Goal: Task Accomplishment & Management: Manage account settings

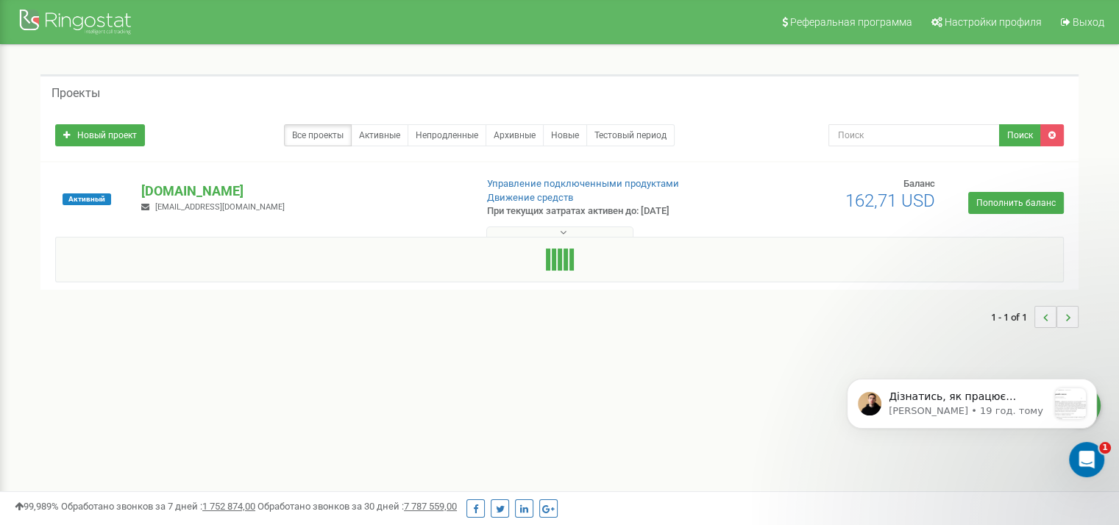
click at [227, 196] on p "[DOMAIN_NAME]" at bounding box center [302, 191] width 322 height 19
click at [232, 188] on p "[DOMAIN_NAME]" at bounding box center [302, 191] width 322 height 19
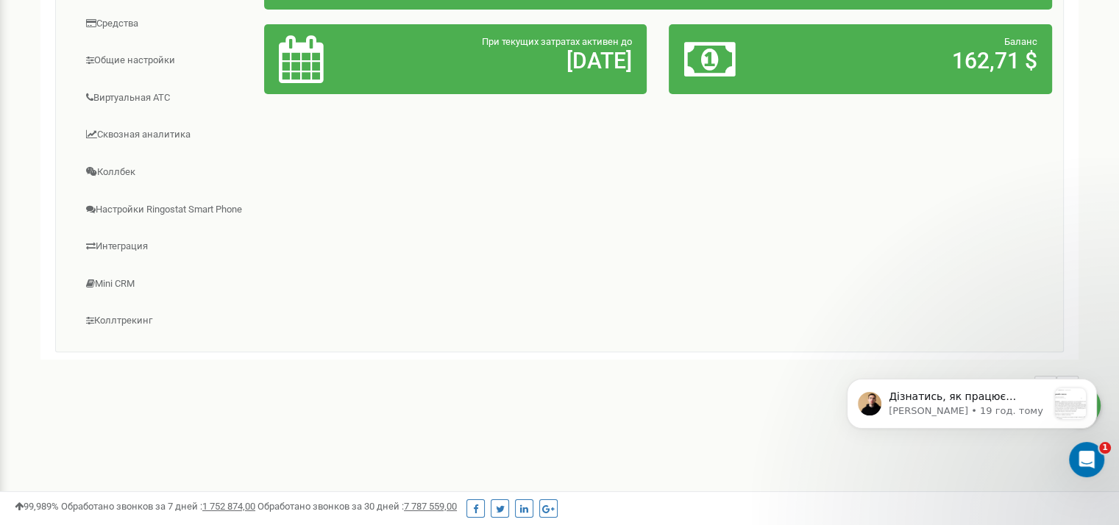
scroll to position [358, 0]
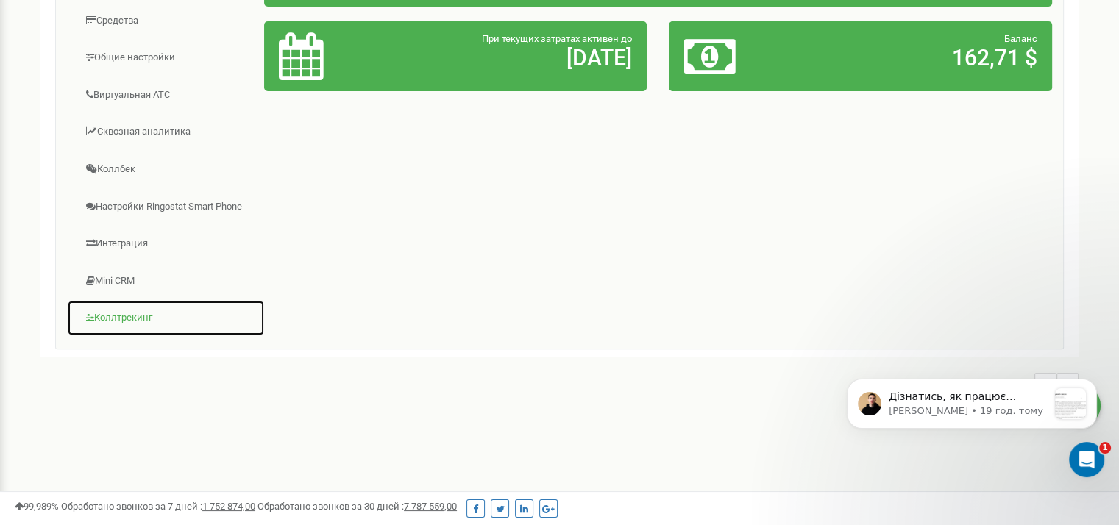
click at [123, 311] on link "Коллтрекинг" at bounding box center [166, 318] width 198 height 36
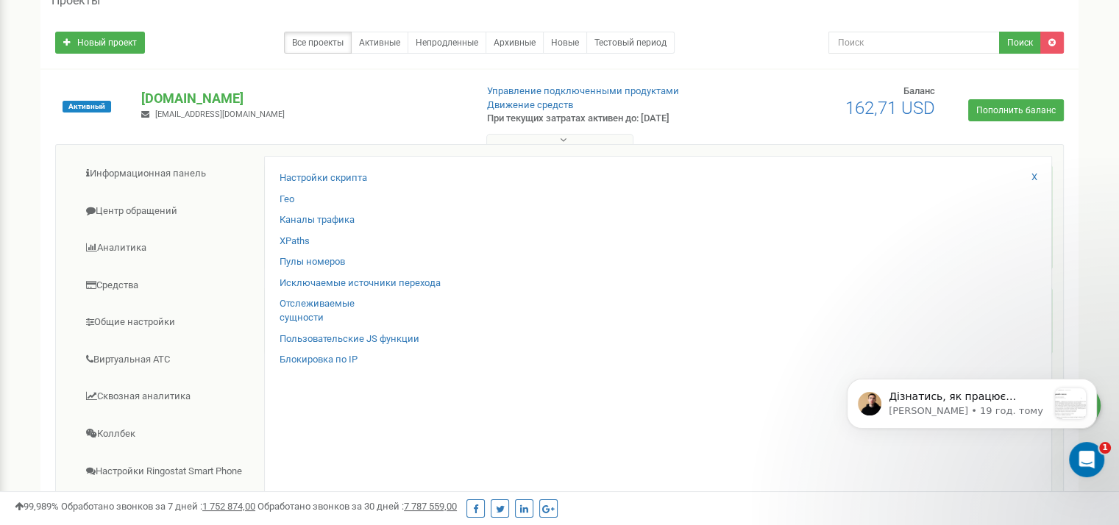
scroll to position [0, 0]
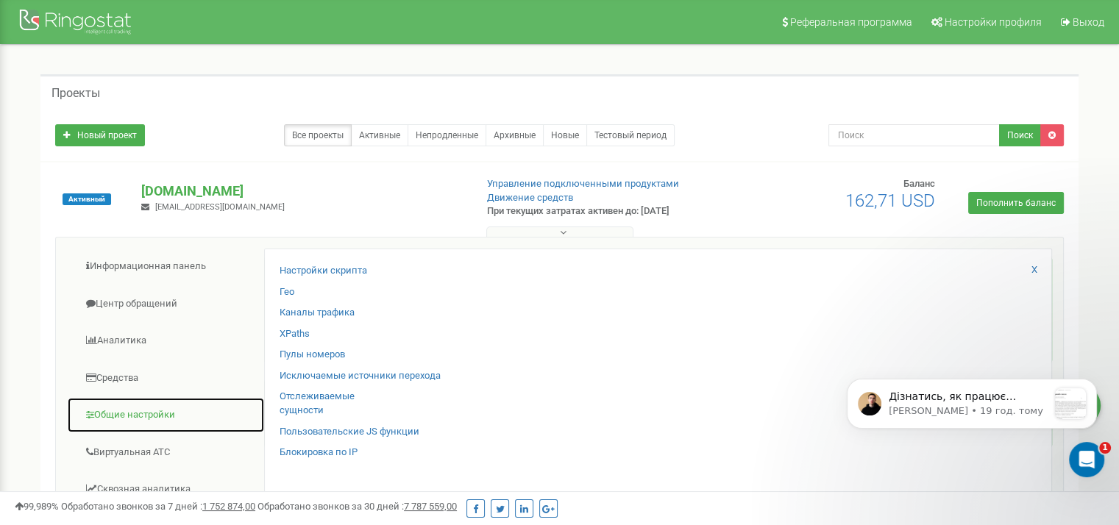
click at [141, 414] on link "Общие настройки" at bounding box center [166, 415] width 198 height 36
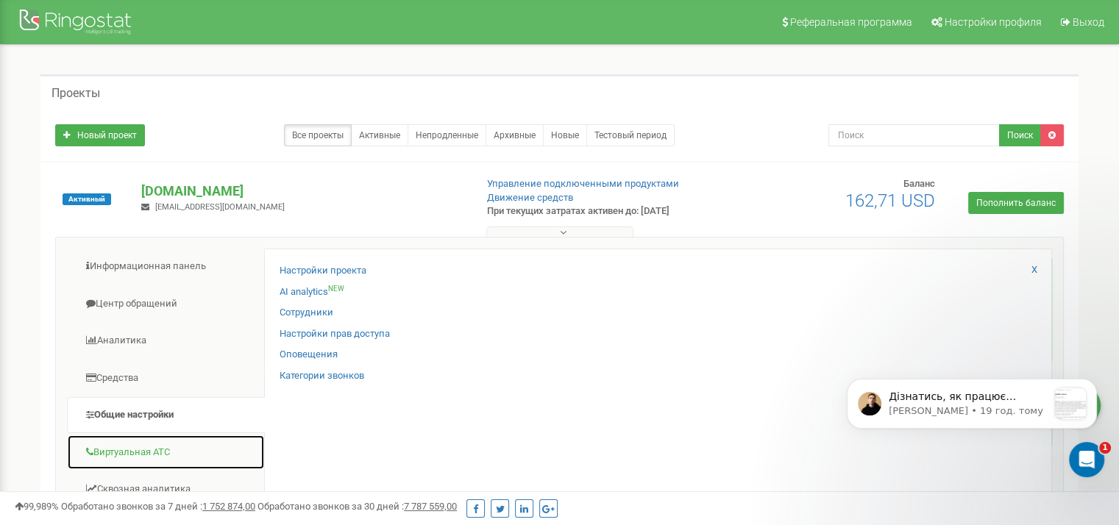
click at [141, 455] on link "Виртуальная АТС" at bounding box center [166, 453] width 198 height 36
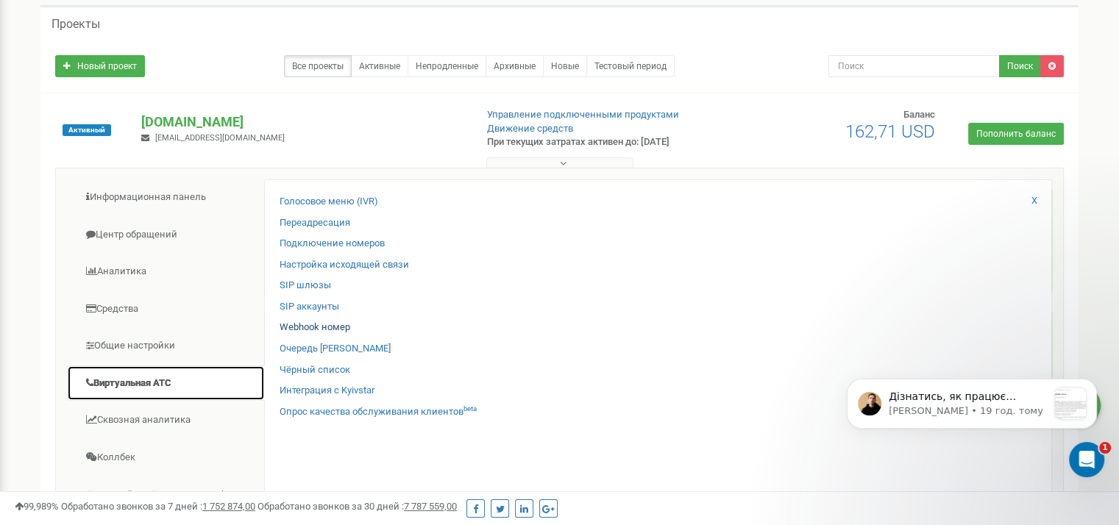
scroll to position [120, 0]
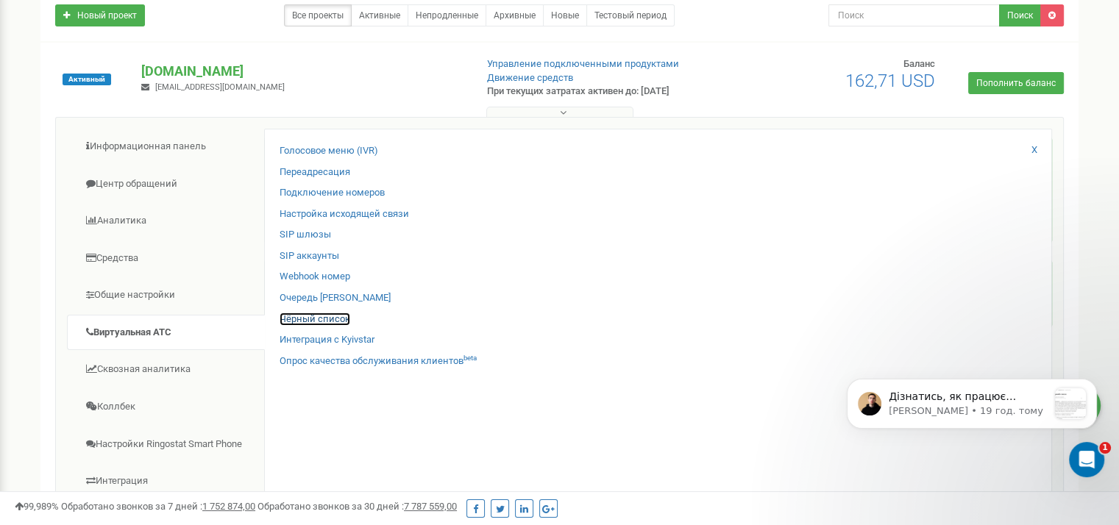
click at [316, 313] on link "Чёрный список" at bounding box center [315, 320] width 71 height 14
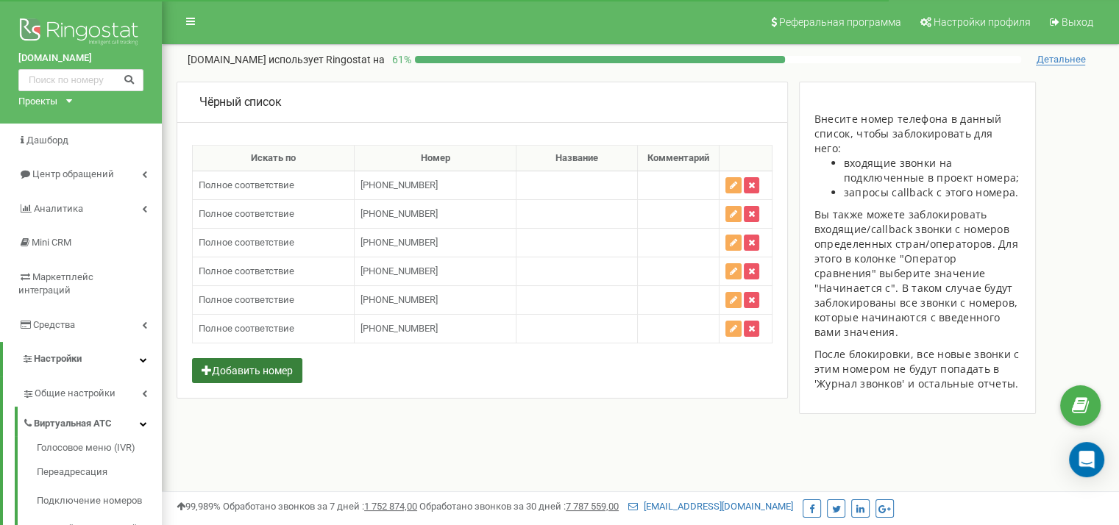
click at [273, 362] on button "Добавить номер" at bounding box center [247, 370] width 110 height 25
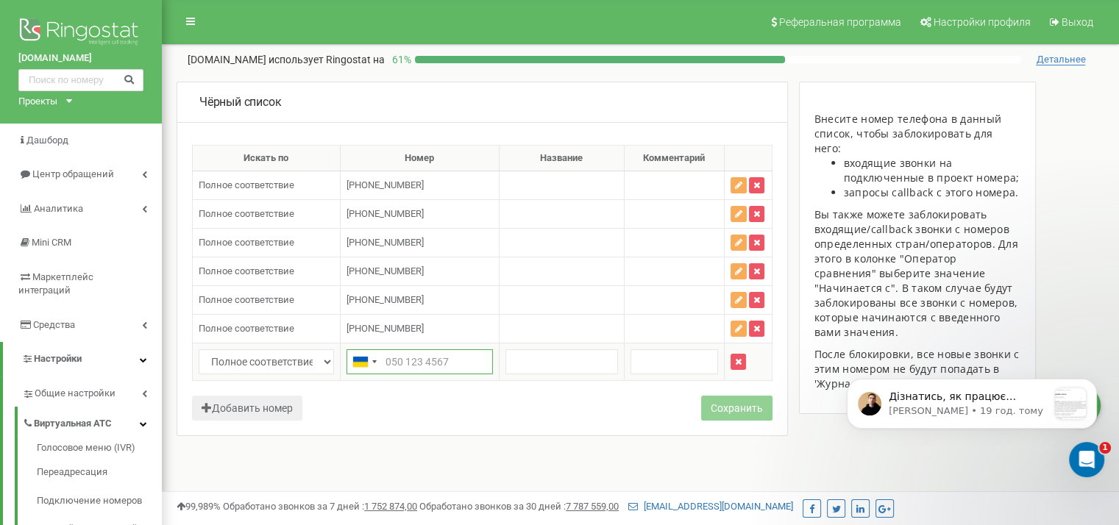
click at [394, 349] on input "text" at bounding box center [420, 361] width 146 height 25
paste input "380443529233"
click at [383, 351] on input "380443529233" at bounding box center [420, 361] width 146 height 25
type input "+380443529233"
click at [762, 411] on button "Сохранить" at bounding box center [736, 408] width 71 height 25
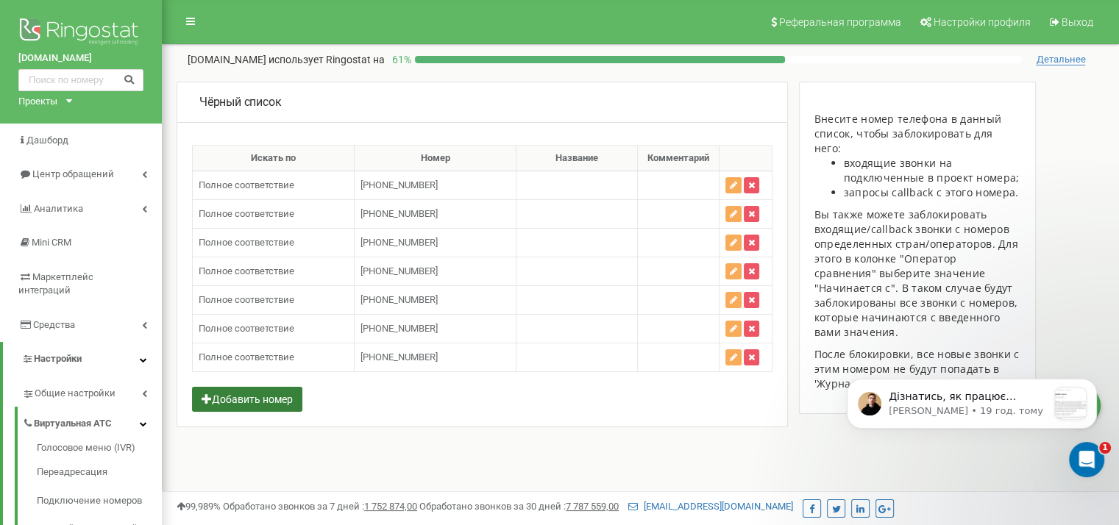
click at [283, 396] on button "Добавить номер" at bounding box center [247, 399] width 110 height 25
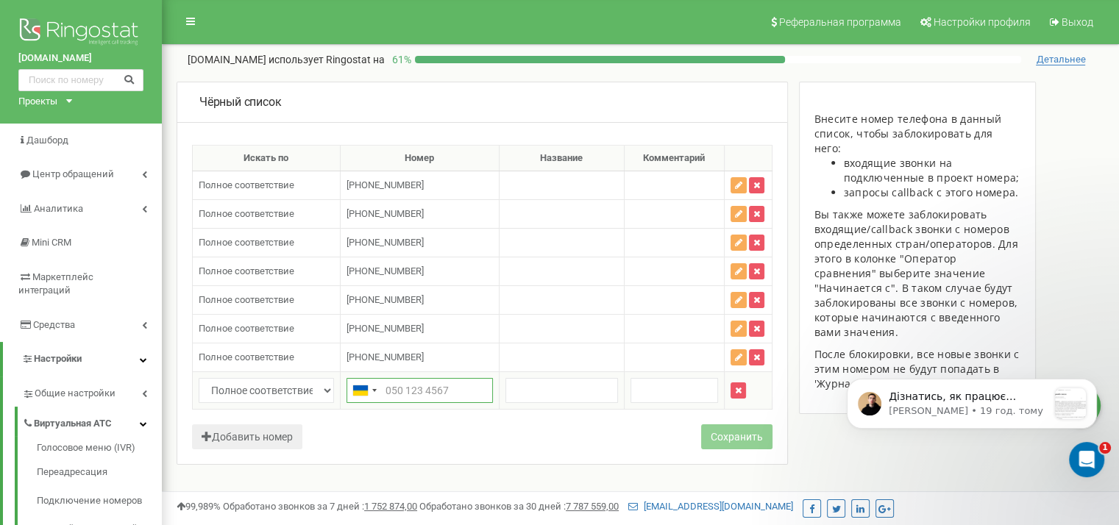
click at [397, 392] on input "text" at bounding box center [420, 390] width 146 height 25
paste input "380443529756"
click at [387, 388] on input "380443529756" at bounding box center [420, 390] width 146 height 25
type input "+380443529756"
click at [757, 443] on button "Сохранить" at bounding box center [736, 437] width 71 height 25
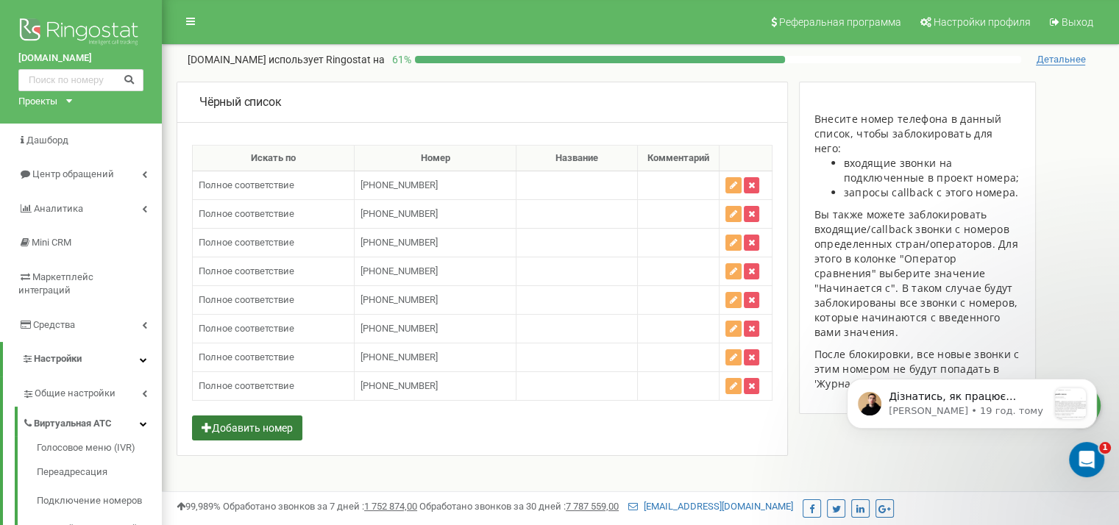
click at [264, 425] on button "Добавить номер" at bounding box center [247, 428] width 110 height 25
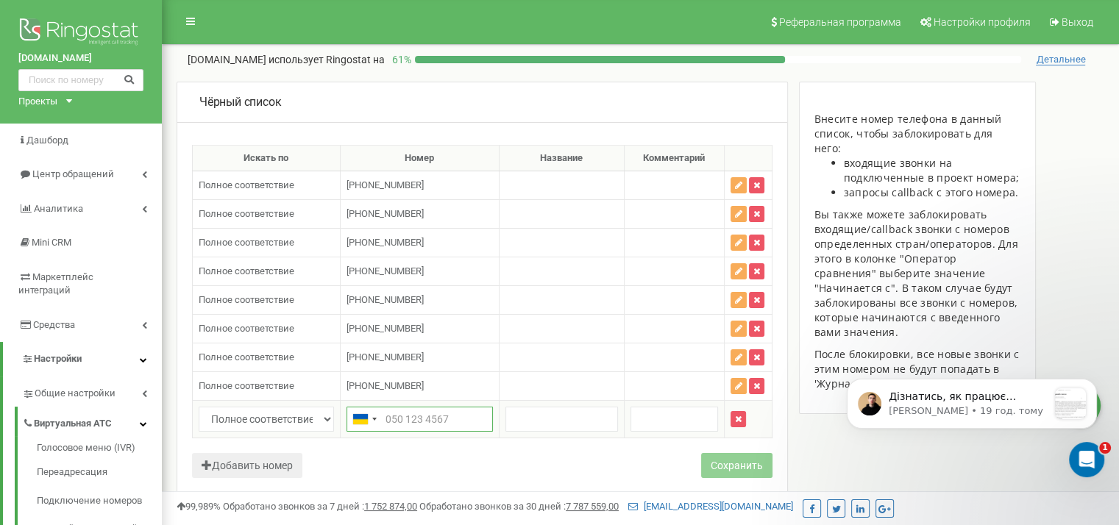
click at [393, 424] on input "text" at bounding box center [420, 419] width 146 height 25
paste input "+380443529433"
type input "+380443529433"
click at [695, 463] on div "Добавить номер Сохранить" at bounding box center [482, 473] width 580 height 40
click at [725, 463] on button "Сохранить" at bounding box center [736, 465] width 71 height 25
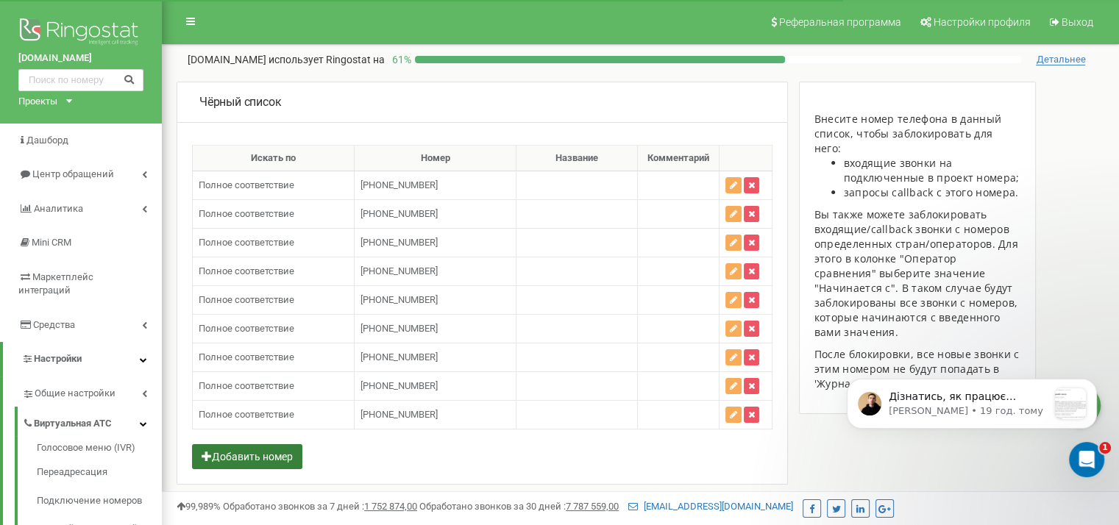
click at [252, 452] on button "Добавить номер" at bounding box center [247, 456] width 110 height 25
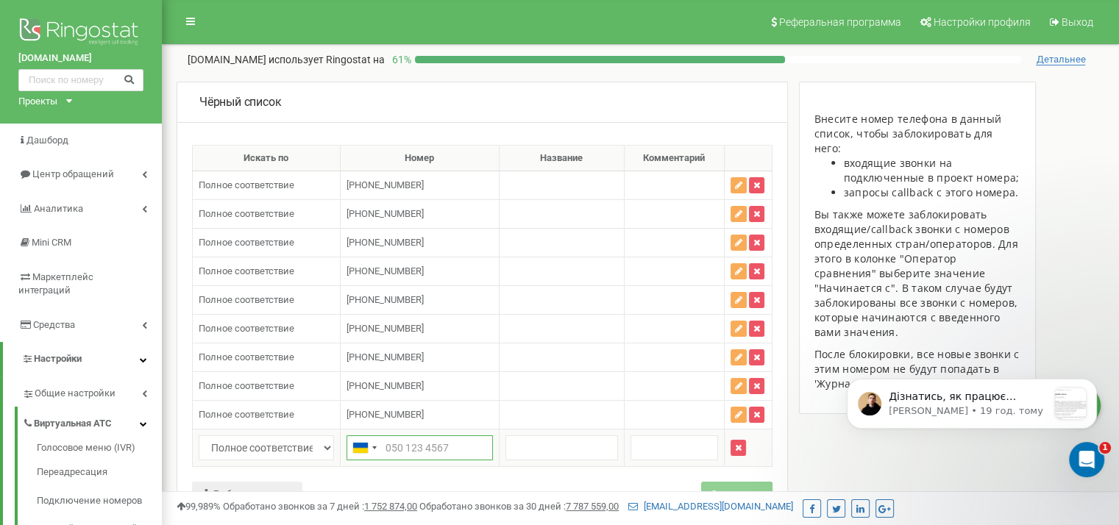
click at [394, 442] on input "text" at bounding box center [420, 448] width 146 height 25
paste input "+380443529933"
type input "+380443529933"
paste input "+380442327600"
type input "+380442327600"
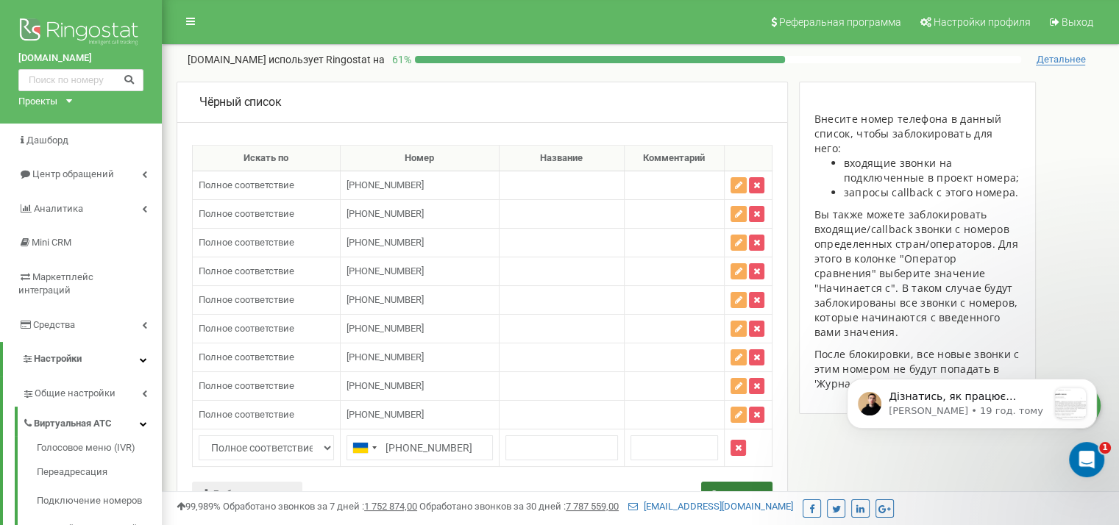
click at [720, 482] on button "Сохранить" at bounding box center [736, 494] width 71 height 25
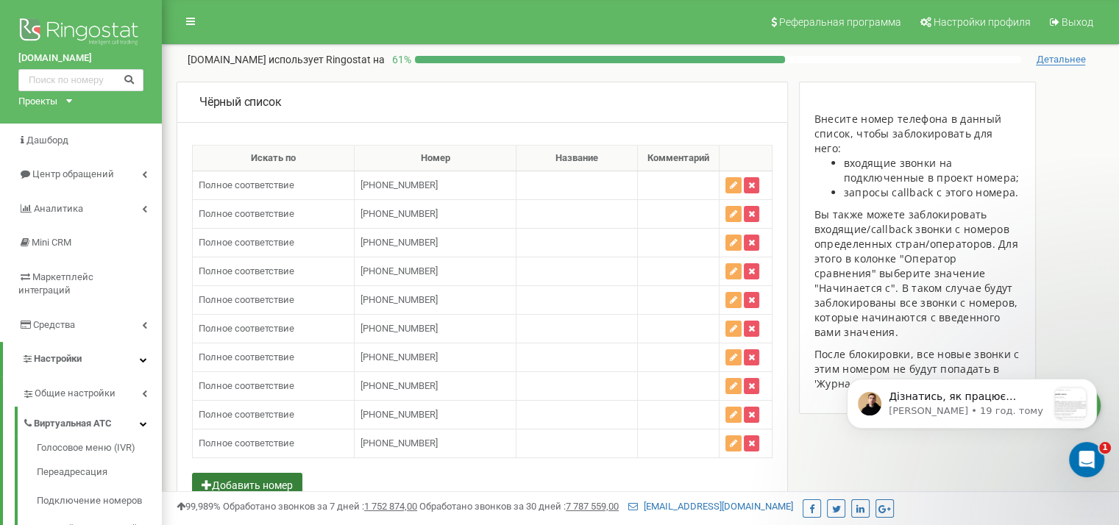
click at [244, 473] on button "Добавить номер" at bounding box center [247, 485] width 110 height 25
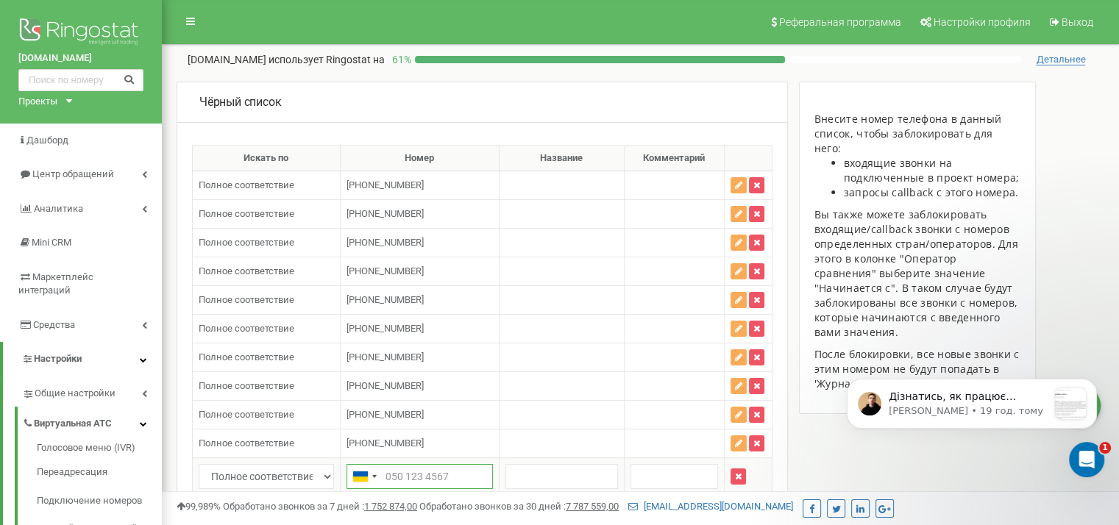
click at [386, 472] on input "text" at bounding box center [420, 476] width 146 height 25
paste input "+380442327600"
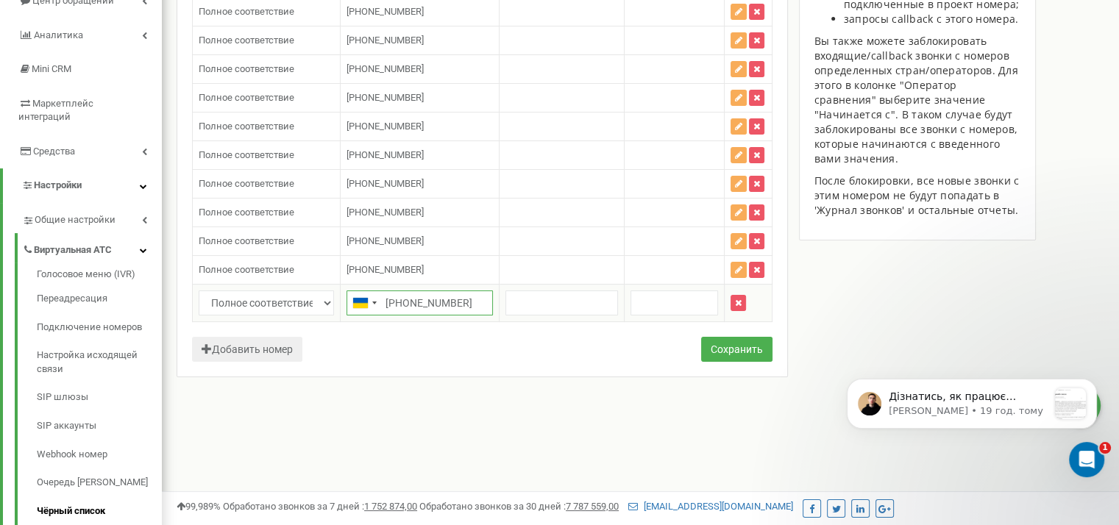
scroll to position [246, 0]
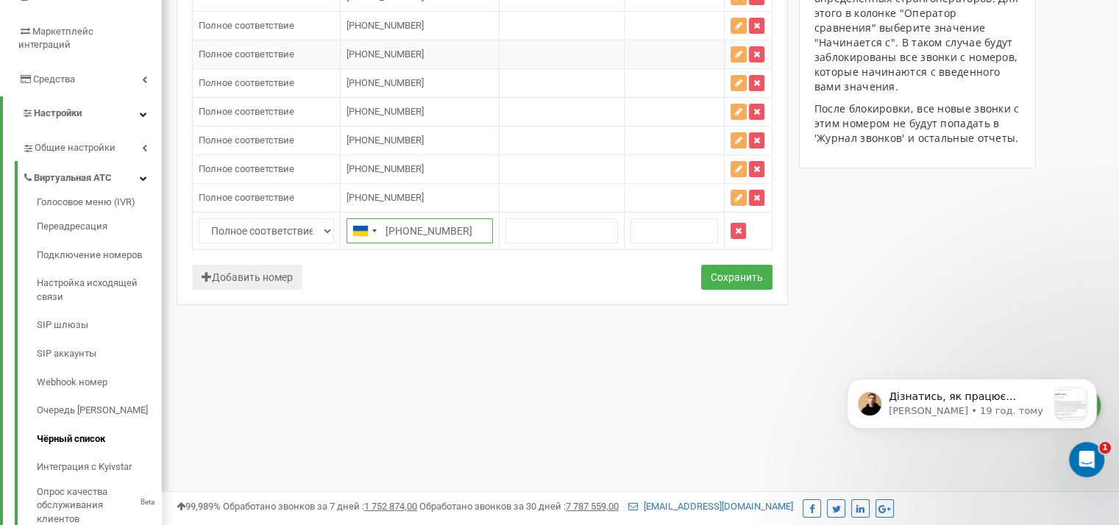
type input "+380442327600"
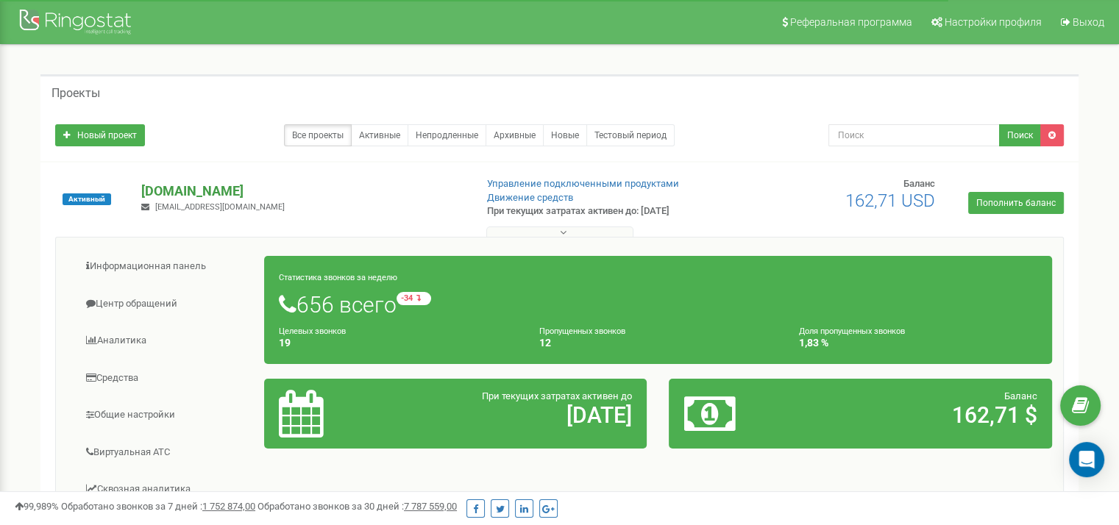
click at [147, 185] on p "[DOMAIN_NAME]" at bounding box center [302, 191] width 322 height 19
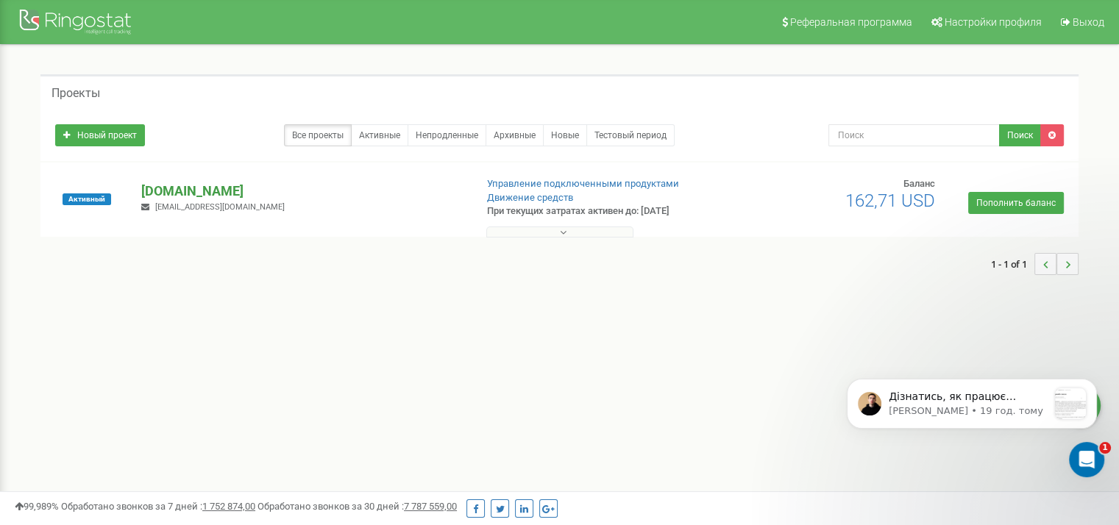
click at [188, 196] on p "[DOMAIN_NAME]" at bounding box center [302, 191] width 322 height 19
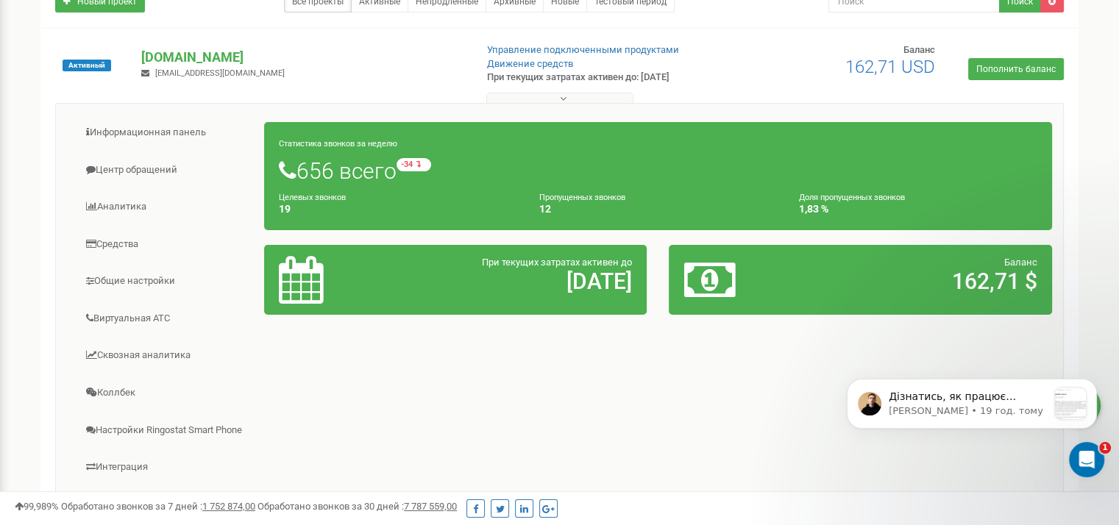
scroll to position [15, 0]
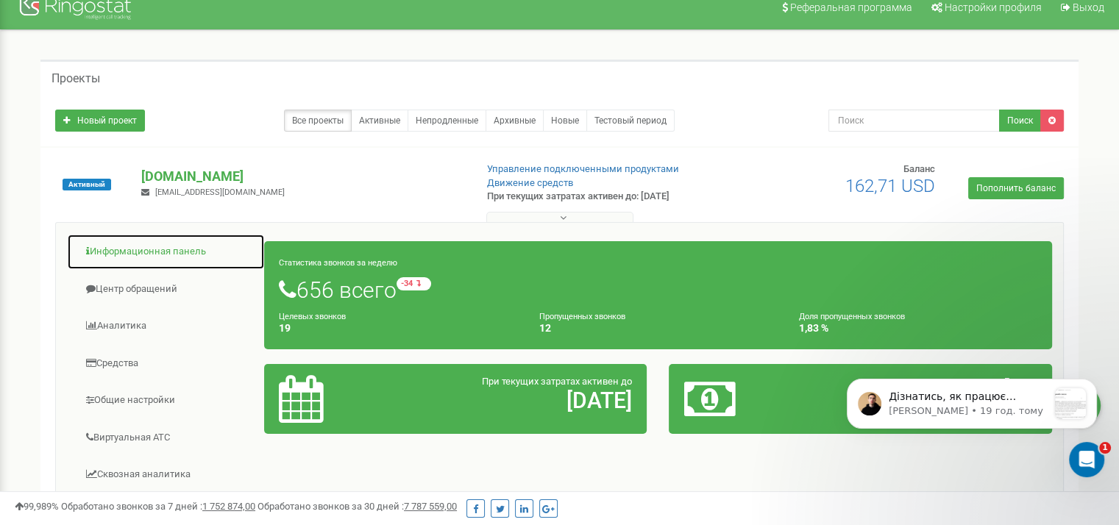
click at [129, 244] on link "Информационная панель" at bounding box center [166, 252] width 198 height 36
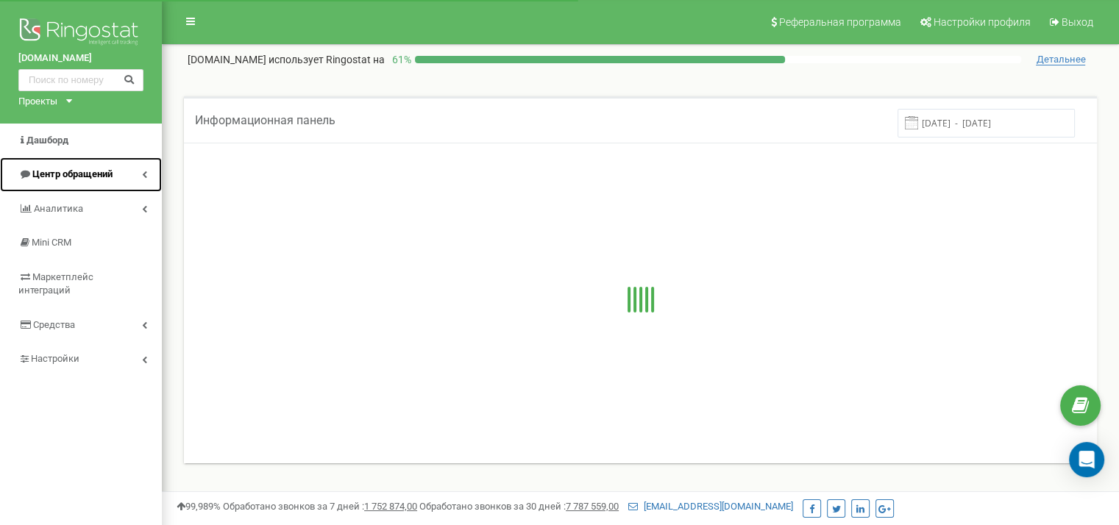
click at [118, 173] on link "Центр обращений" at bounding box center [81, 174] width 162 height 35
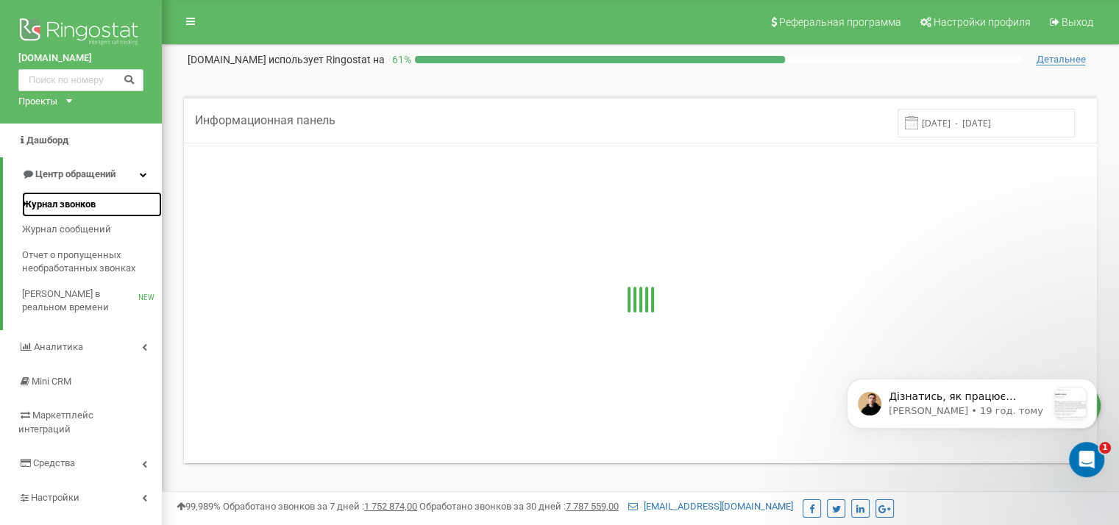
click at [79, 207] on span "Журнал звонков" at bounding box center [59, 205] width 74 height 14
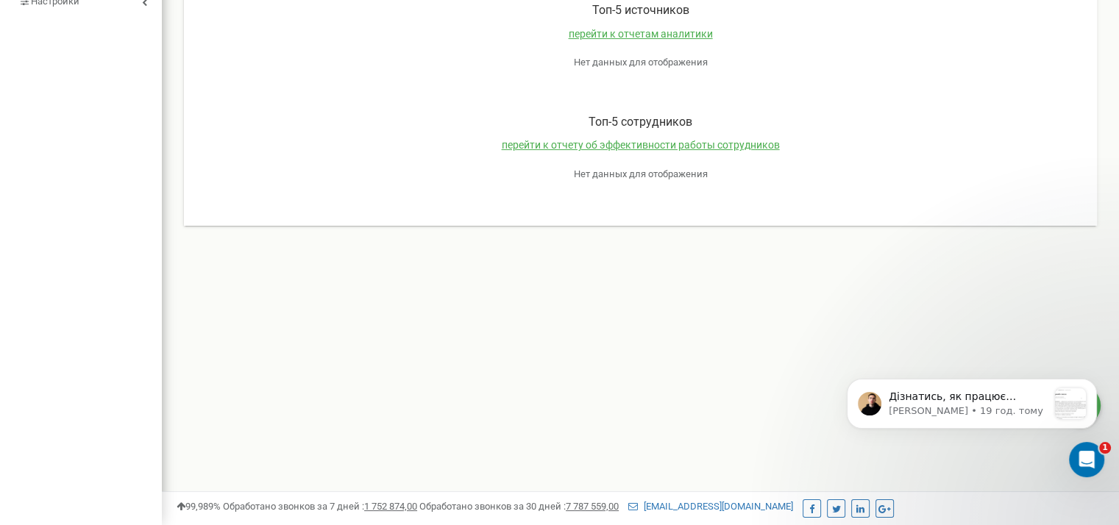
click at [437, 214] on div "При текущих затратах активен до: Баланс: Сводные данные звонков перейти в журна…" at bounding box center [640, 5] width 913 height 440
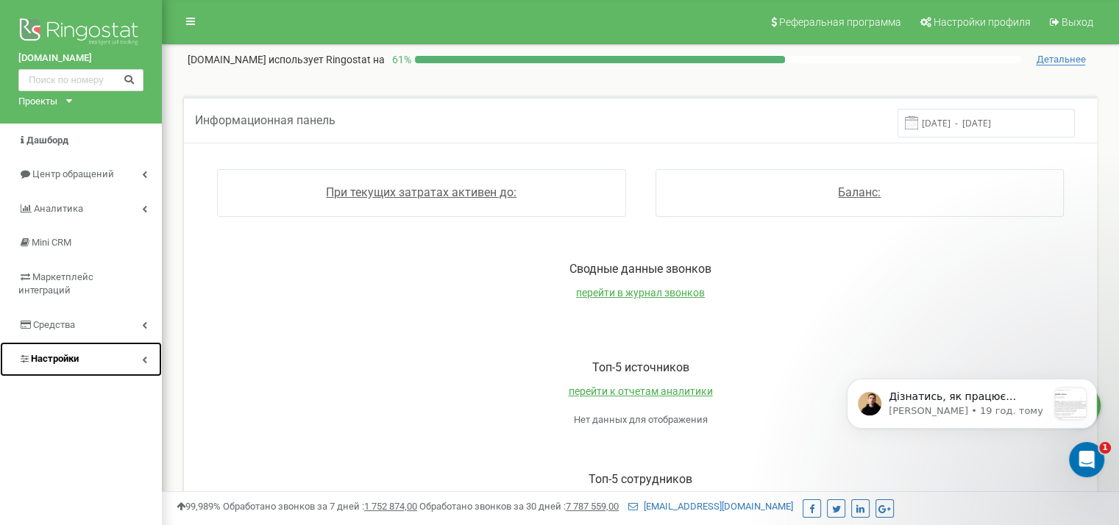
click at [77, 353] on span "Настройки" at bounding box center [55, 358] width 48 height 11
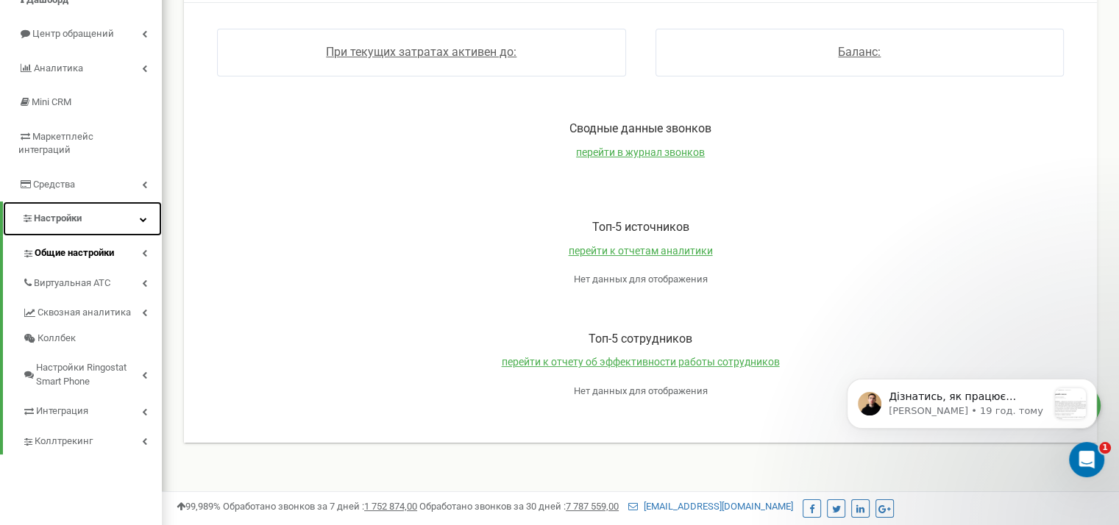
scroll to position [171, 0]
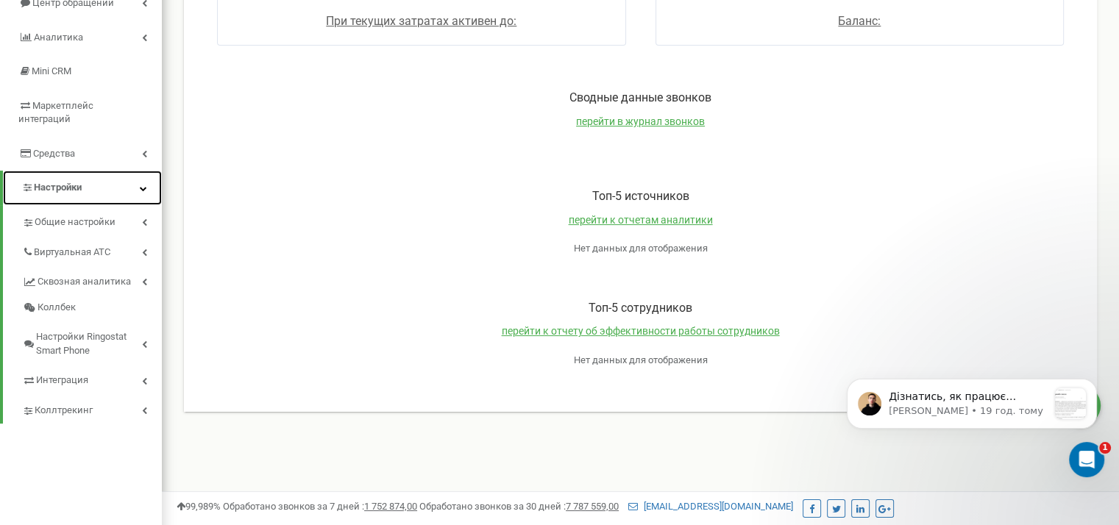
click at [135, 172] on link "Настройки" at bounding box center [82, 188] width 159 height 35
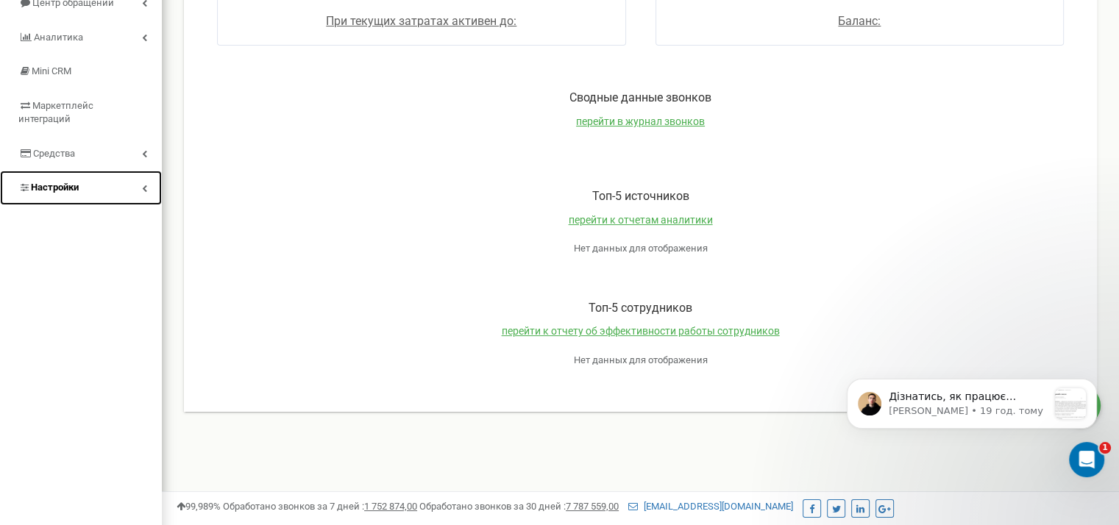
click at [135, 172] on link "Настройки" at bounding box center [81, 188] width 162 height 35
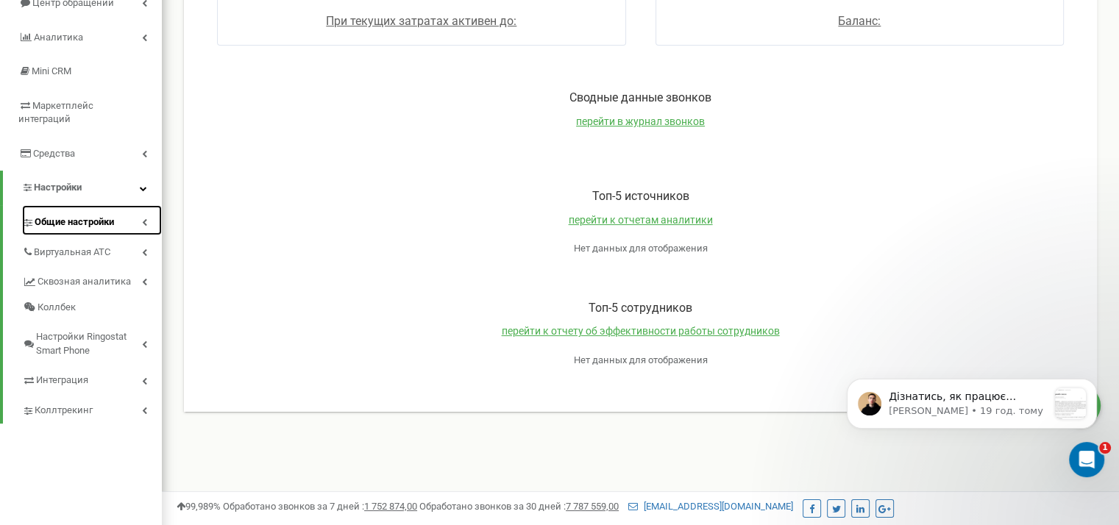
click at [128, 207] on link "Общие настройки" at bounding box center [92, 220] width 140 height 30
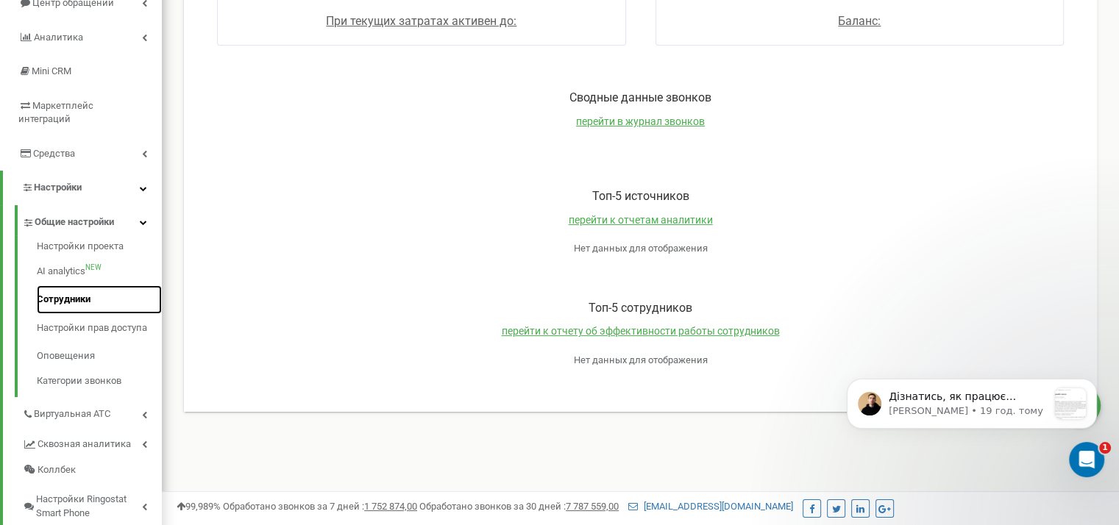
click at [77, 285] on link "Сотрудники" at bounding box center [99, 299] width 125 height 29
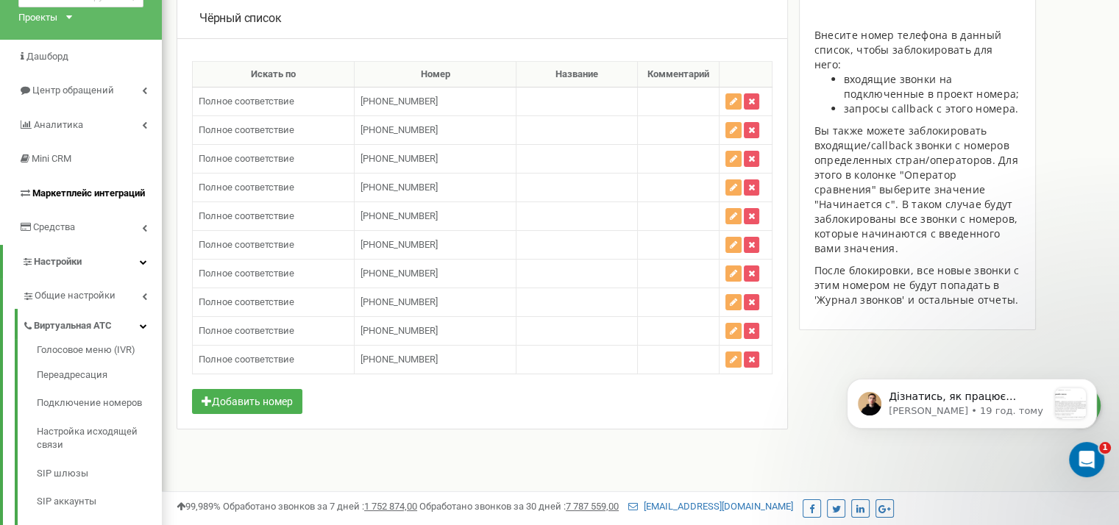
scroll to position [74, 0]
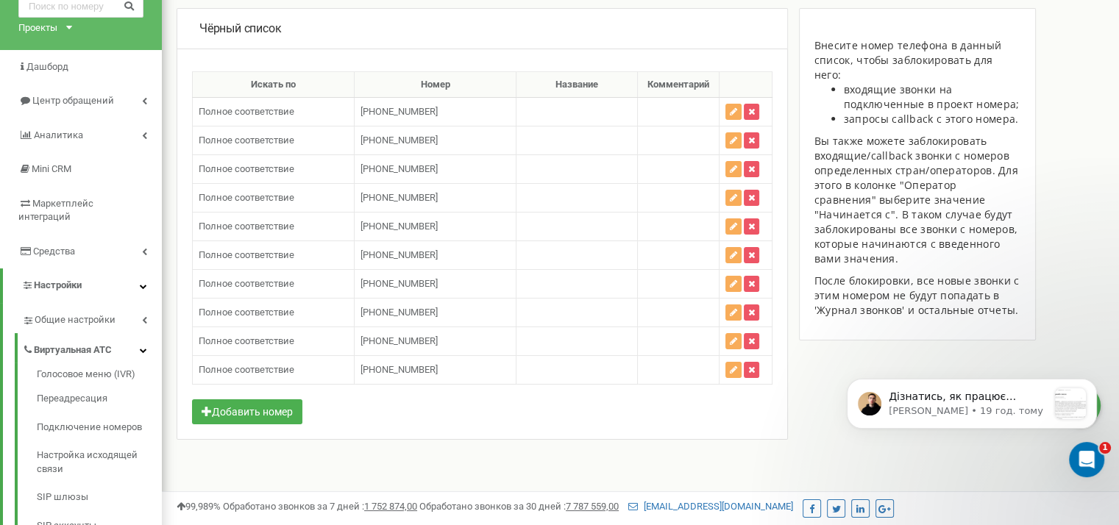
drag, startPoint x: 463, startPoint y: 36, endPoint x: 516, endPoint y: 3, distance: 62.5
click at [463, 36] on div "Чёрный список" at bounding box center [482, 30] width 610 height 40
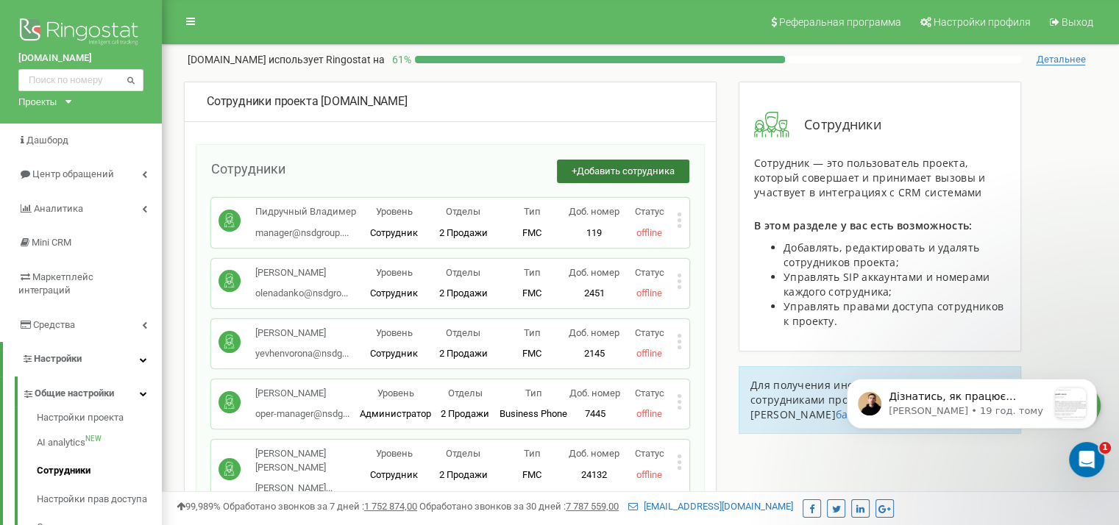
click at [642, 166] on span "Добавить сотрудника" at bounding box center [626, 171] width 98 height 11
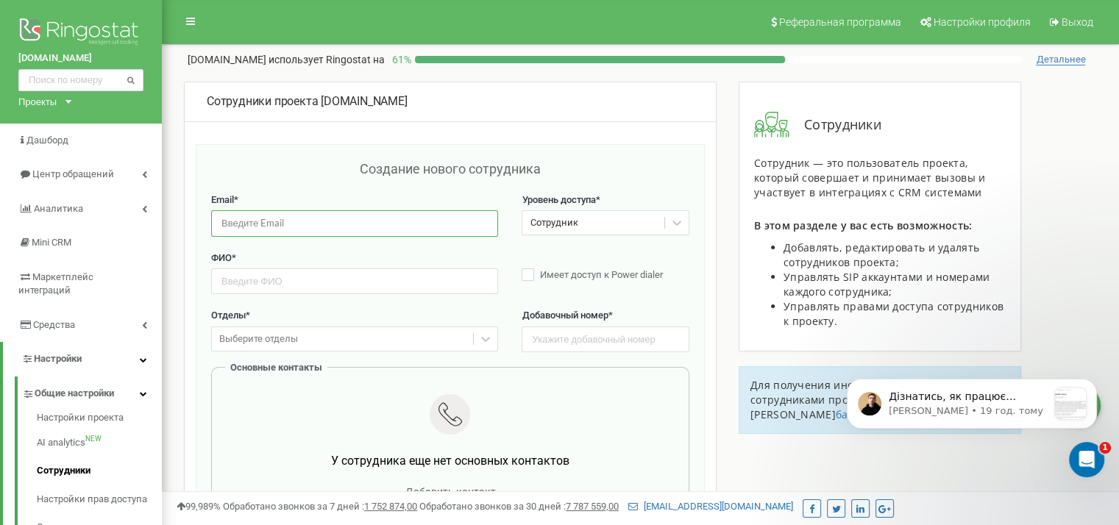
click at [363, 235] on input "email" at bounding box center [354, 223] width 287 height 26
click at [565, 259] on div "Имеет доступ к Power dialer" at bounding box center [605, 268] width 167 height 32
click at [295, 213] on input "email" at bounding box center [354, 223] width 287 height 26
paste input "[EMAIL_ADDRESS][DOMAIN_NAME]"
type input "[EMAIL_ADDRESS][DOMAIN_NAME]"
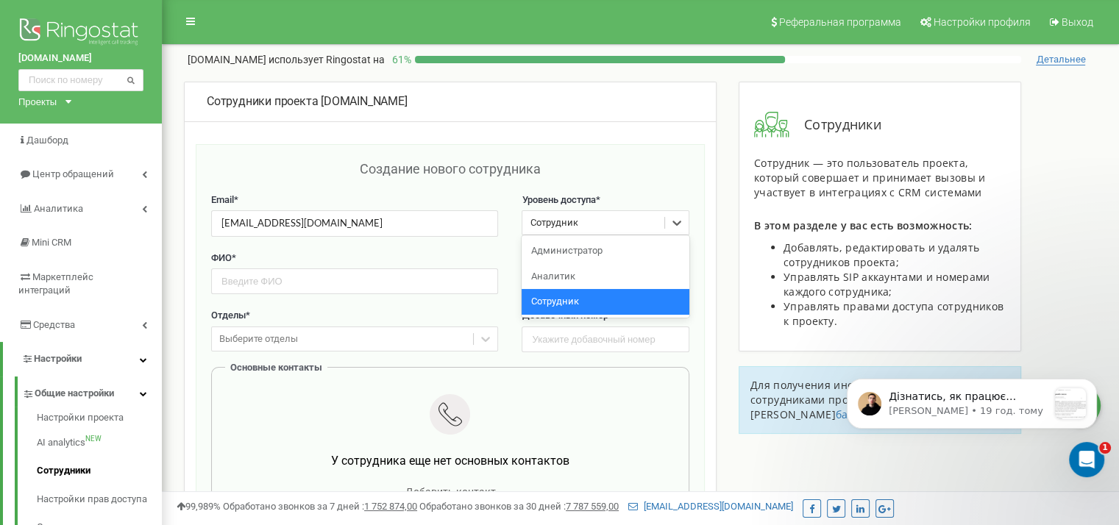
click at [594, 230] on div "Сотрудник" at bounding box center [592, 223] width 141 height 23
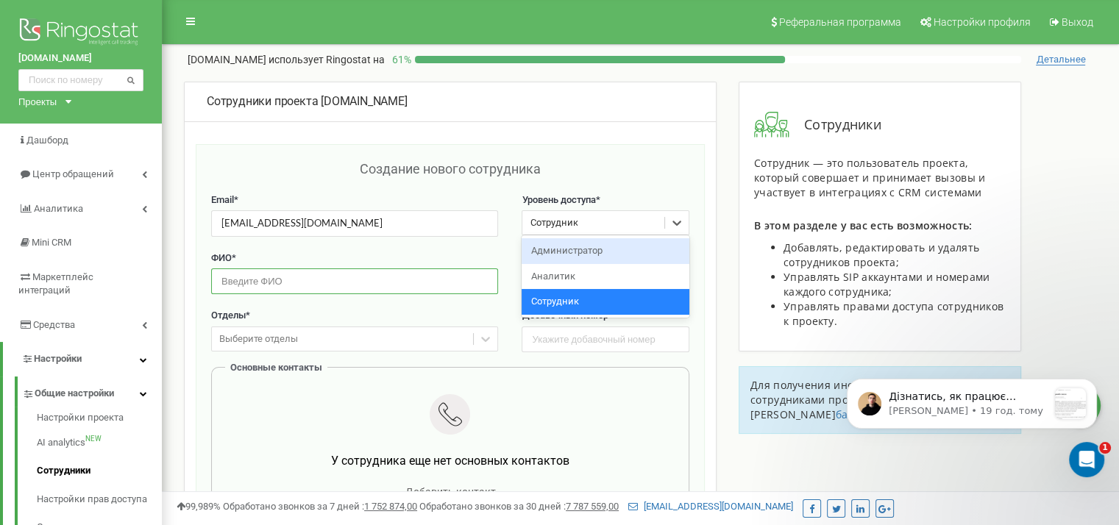
click at [391, 288] on input "text" at bounding box center [354, 282] width 287 height 26
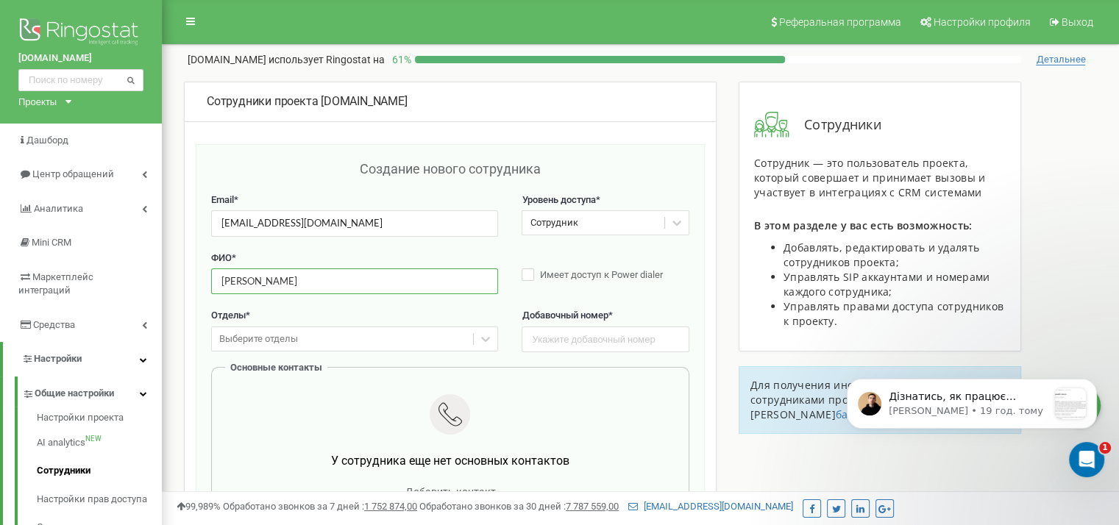
type input "[PERSON_NAME]"
click at [557, 328] on input "text" at bounding box center [605, 340] width 167 height 26
paste input "[PHONE_NUMBER]"
type input "[PHONE_NUMBER]"
click at [411, 346] on div "Выберите отделы" at bounding box center [342, 339] width 261 height 23
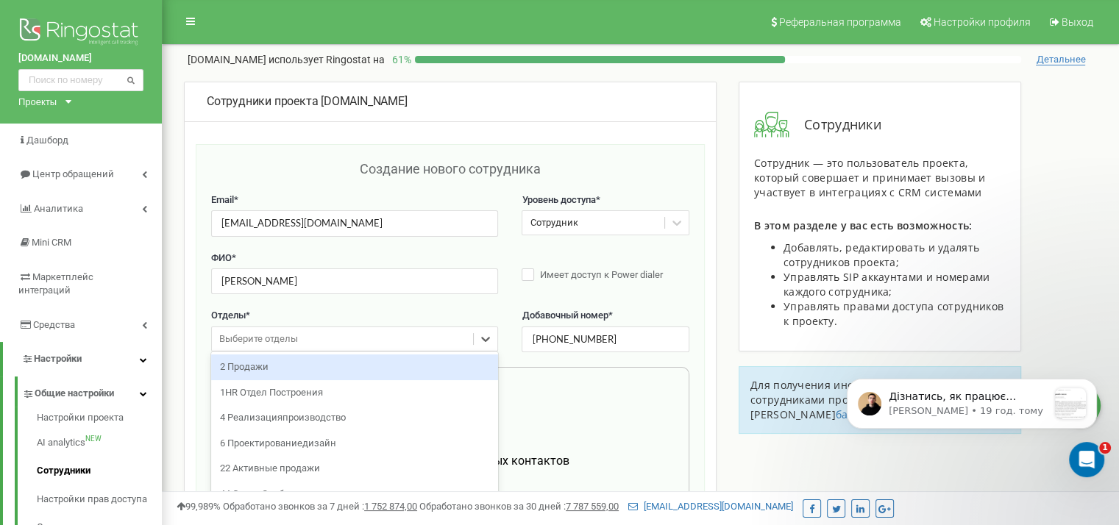
click at [355, 366] on div "2 Продажи" at bounding box center [354, 368] width 287 height 26
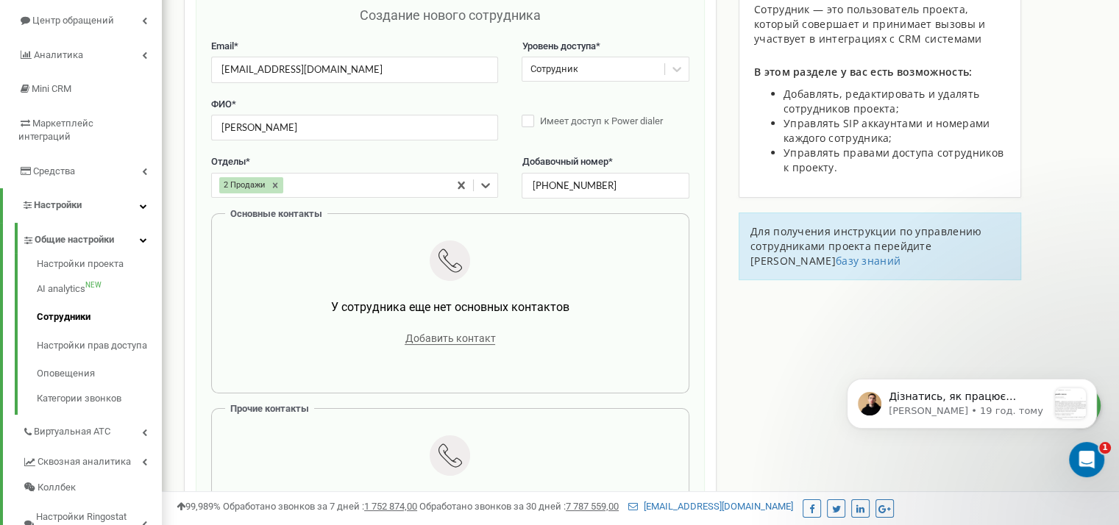
scroll to position [171, 0]
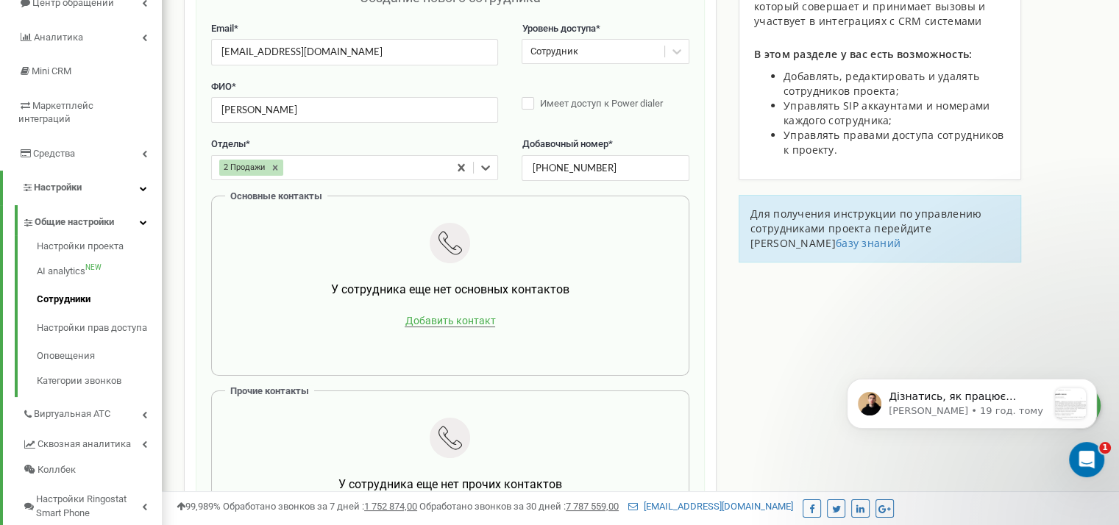
click at [461, 323] on span "Добавить контакт" at bounding box center [450, 321] width 90 height 13
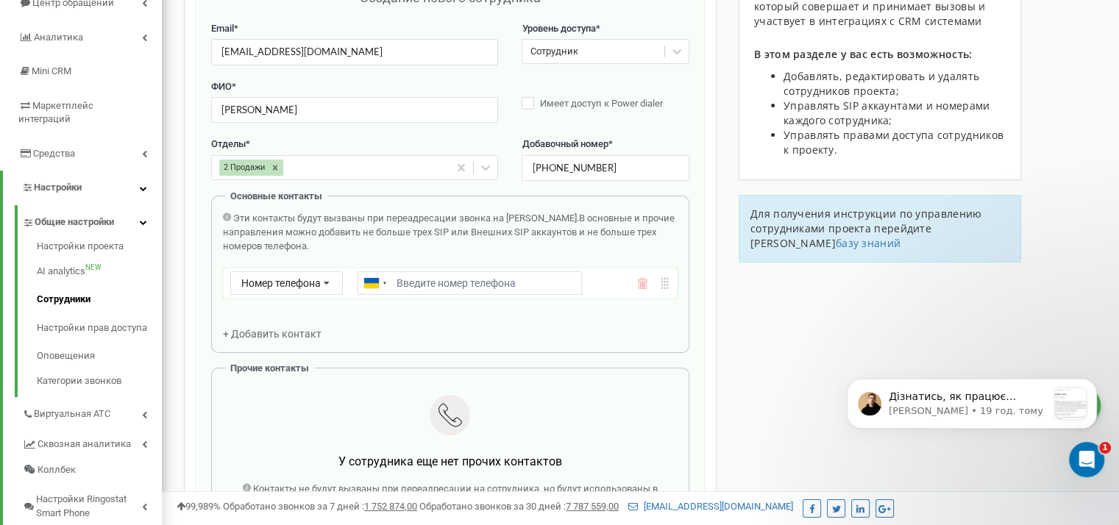
type input "[PHONE_NUMBER]"
click at [555, 190] on div "Отделы * 2 Продажи Добавочный номер * [PHONE_NUMBER]" at bounding box center [450, 167] width 478 height 58
click at [561, 167] on input "[PHONE_NUMBER]" at bounding box center [605, 168] width 167 height 26
click at [594, 172] on input "text" at bounding box center [605, 168] width 167 height 26
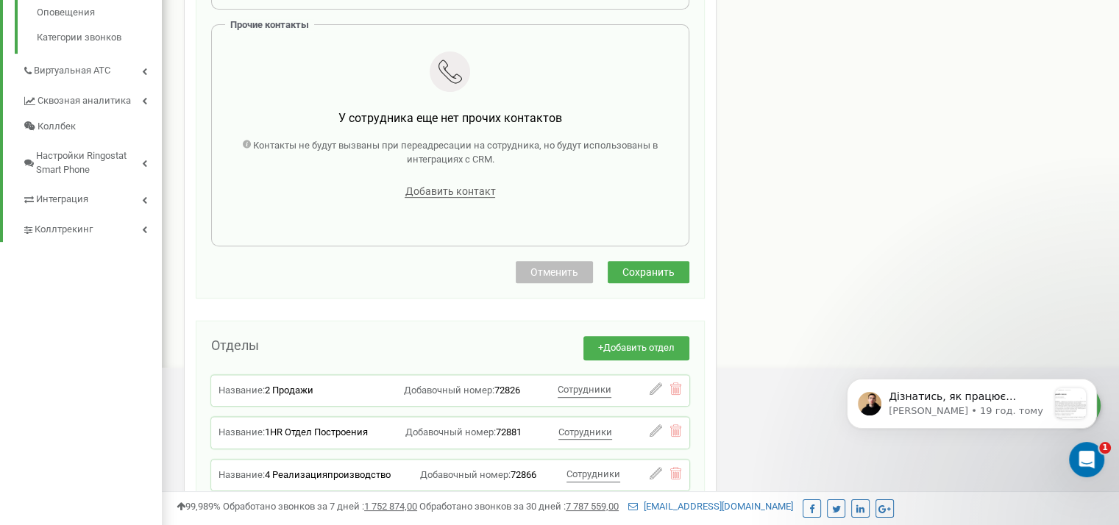
type input "20187"
click at [633, 261] on button "Сохранить" at bounding box center [649, 272] width 82 height 22
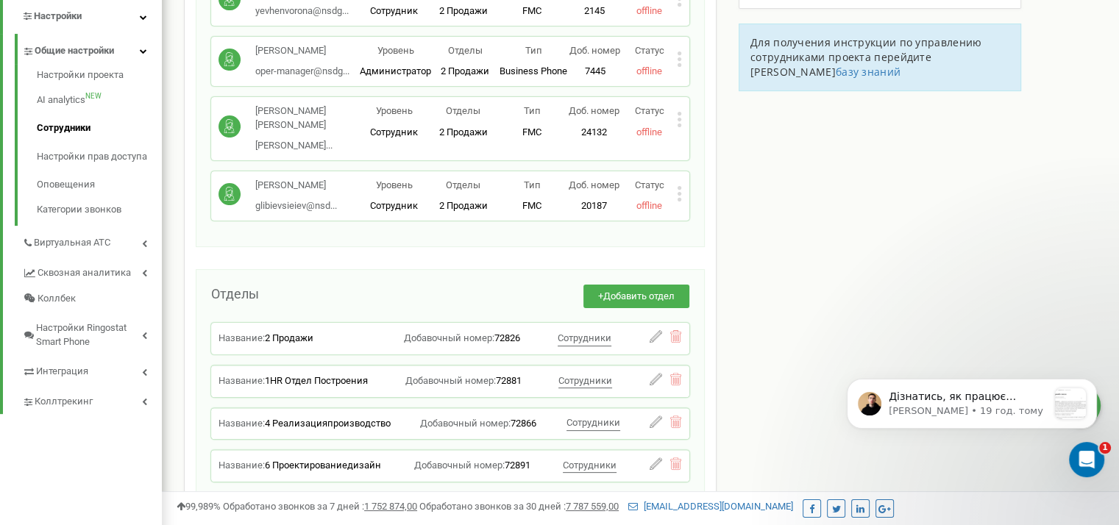
scroll to position [0, 0]
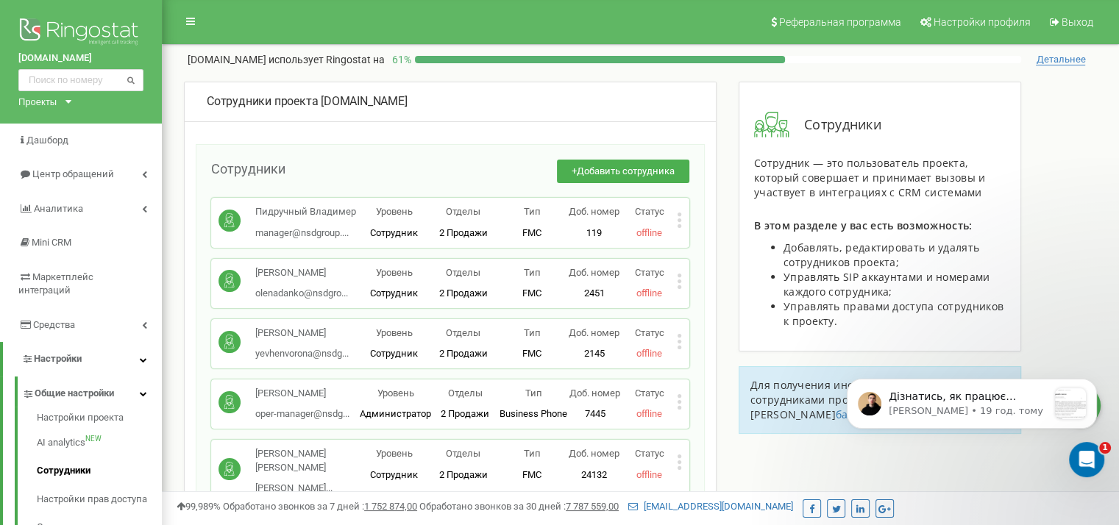
click at [681, 466] on icon at bounding box center [679, 462] width 5 height 15
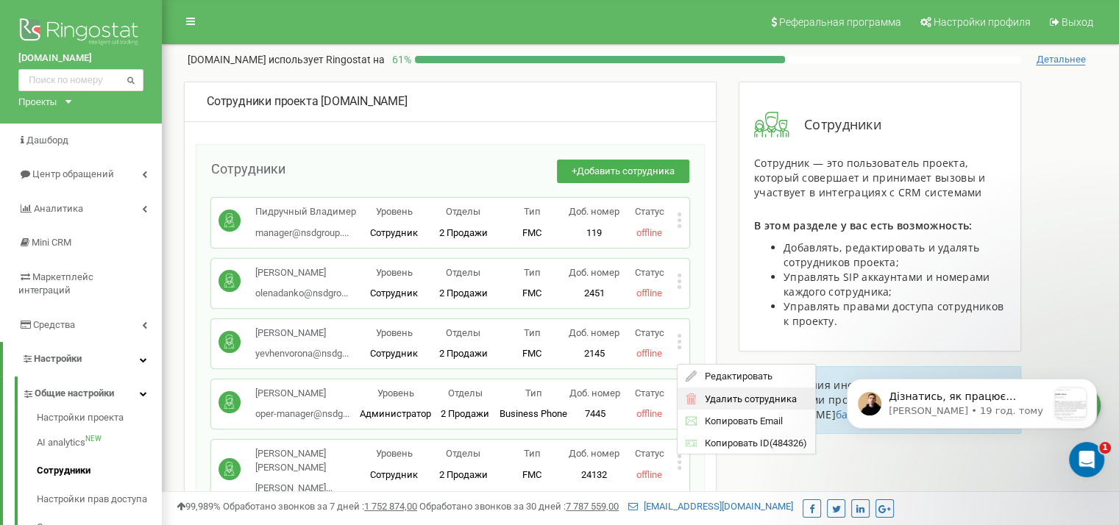
click at [720, 398] on span "Удалить сотрудника" at bounding box center [746, 399] width 99 height 10
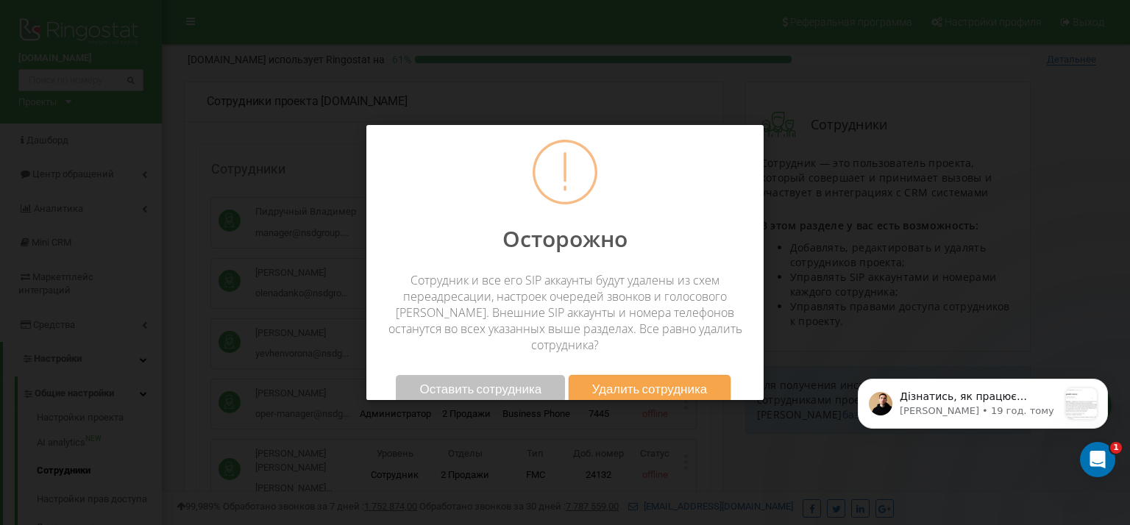
click at [672, 381] on span "Удалить сотрудника" at bounding box center [650, 388] width 116 height 15
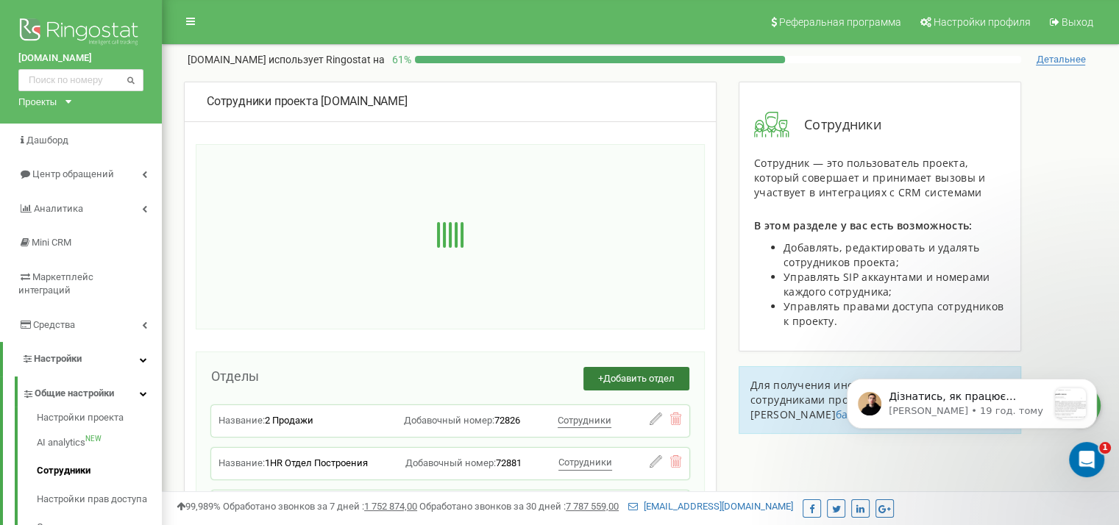
scroll to position [171, 0]
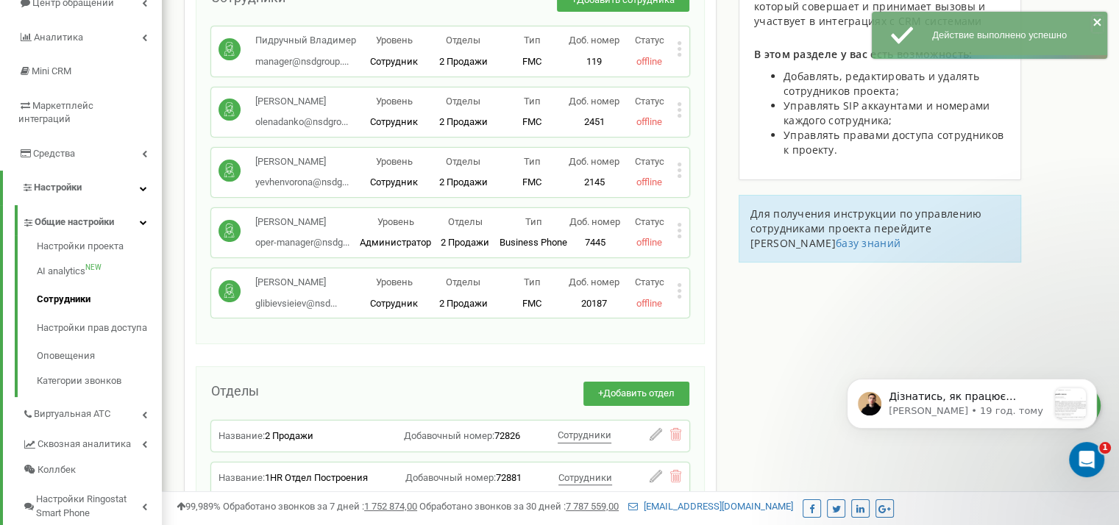
click at [1095, 22] on icon "close" at bounding box center [1098, 22] width 10 height 12
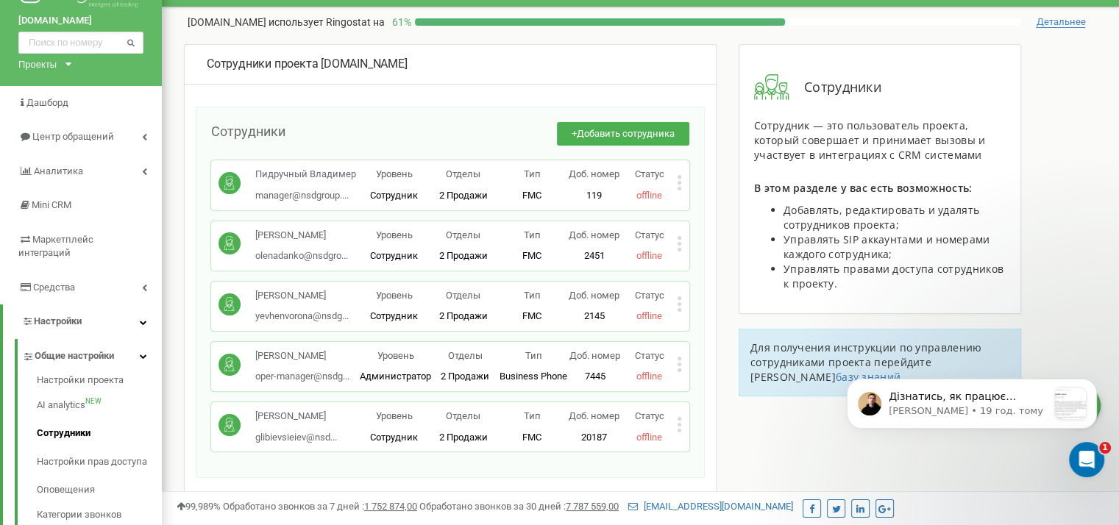
scroll to position [0, 0]
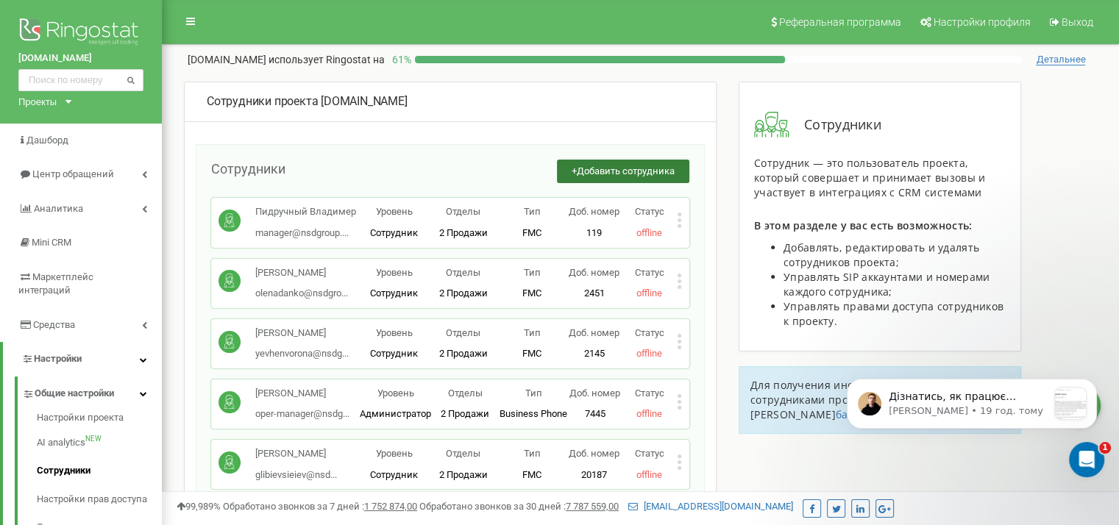
click at [639, 177] on button "+ Добавить сотрудника" at bounding box center [623, 172] width 132 height 24
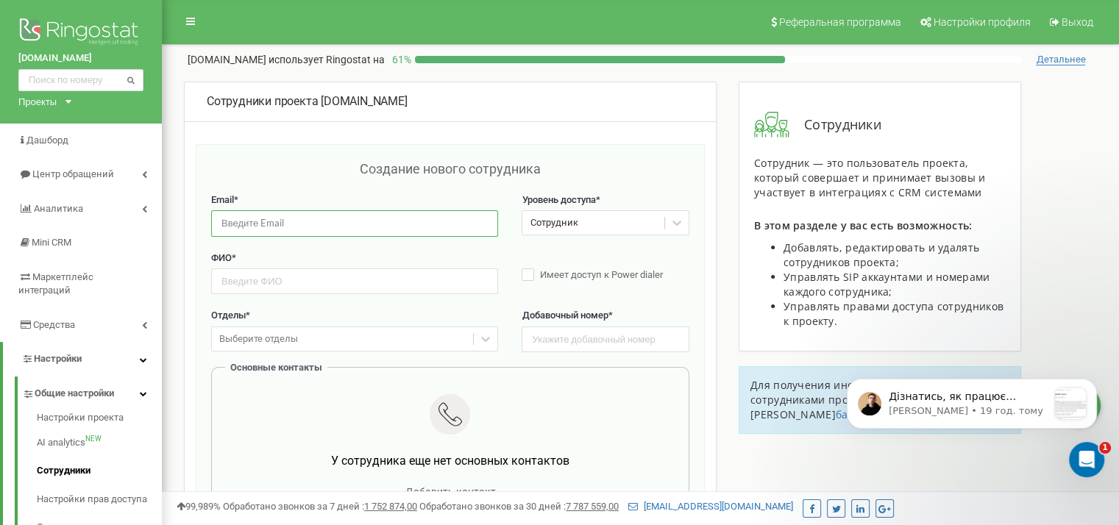
click at [305, 230] on input "email" at bounding box center [354, 223] width 287 height 26
type input "[PERSON_NAME][EMAIL_ADDRESS][DOMAIN_NAME]"
click at [338, 266] on div "ФИО *" at bounding box center [354, 273] width 287 height 43
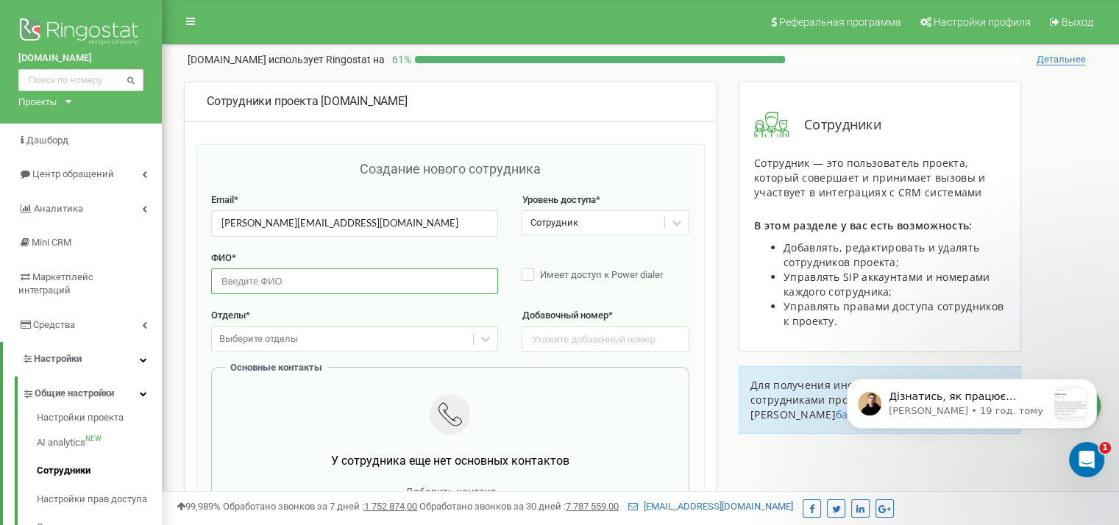
click at [338, 273] on input "text" at bounding box center [354, 282] width 287 height 26
type input "[PERSON_NAME]"
click at [566, 341] on input "text" at bounding box center [605, 340] width 167 height 26
click at [482, 446] on div "У сотрудника еще нет основных контактов Добавить контакт" at bounding box center [450, 448] width 455 height 130
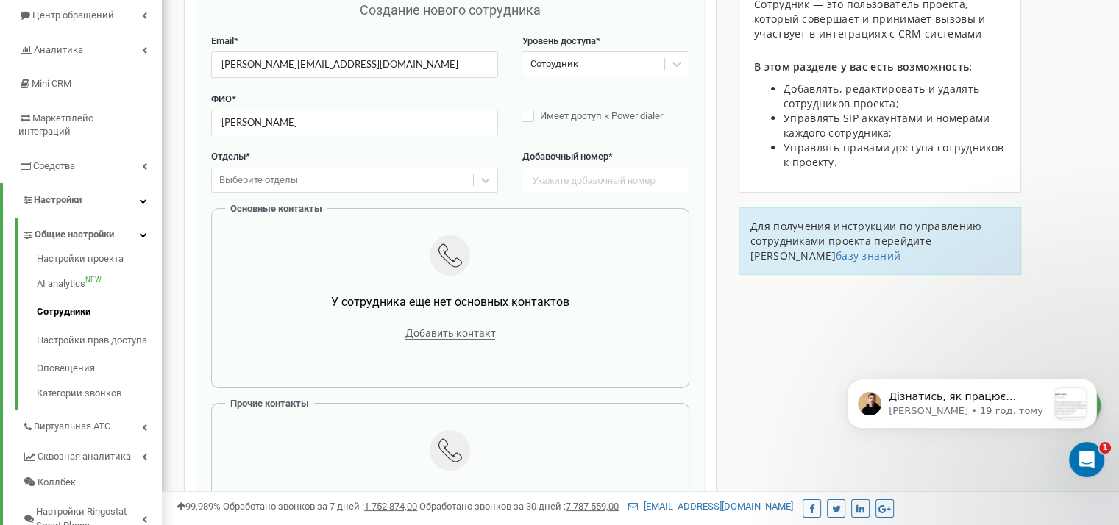
scroll to position [171, 0]
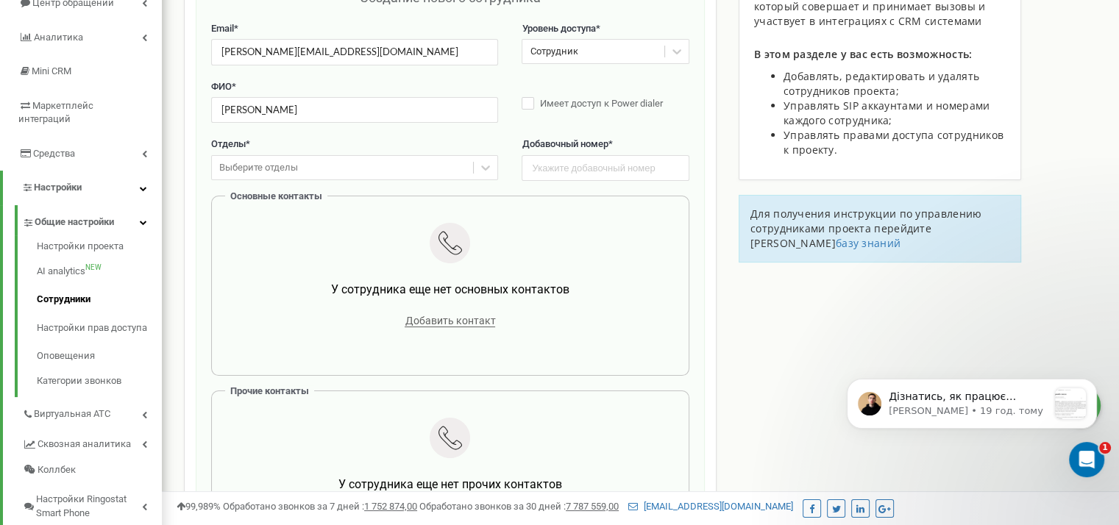
click at [462, 319] on span "Добавить контакт" at bounding box center [450, 321] width 90 height 13
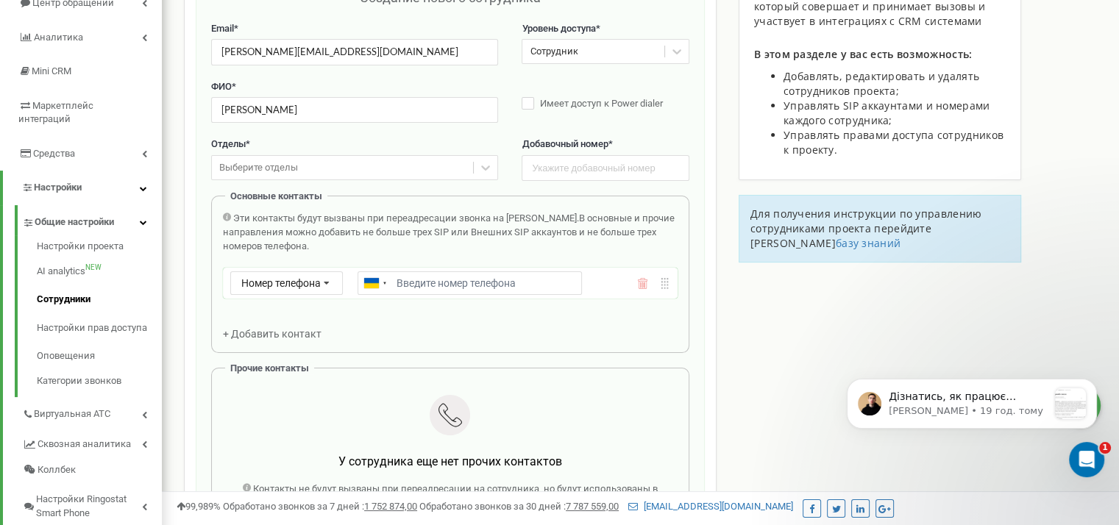
type input "[PHONE_NUMBER]"
click at [580, 176] on input "text" at bounding box center [605, 168] width 167 height 26
type input "13121"
click at [316, 157] on div "Выберите отделы" at bounding box center [342, 168] width 261 height 23
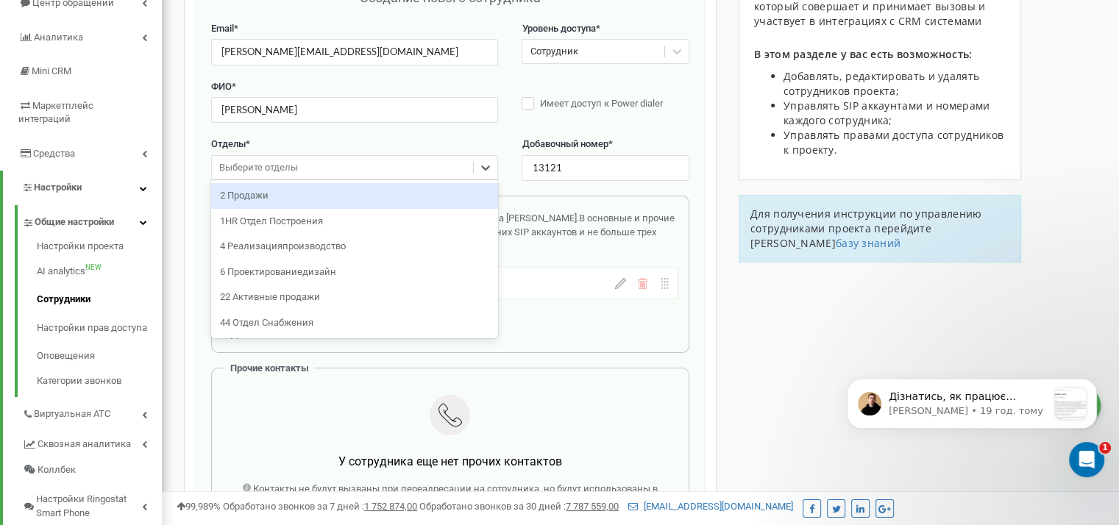
click at [309, 198] on div "2 Продажи" at bounding box center [354, 196] width 287 height 26
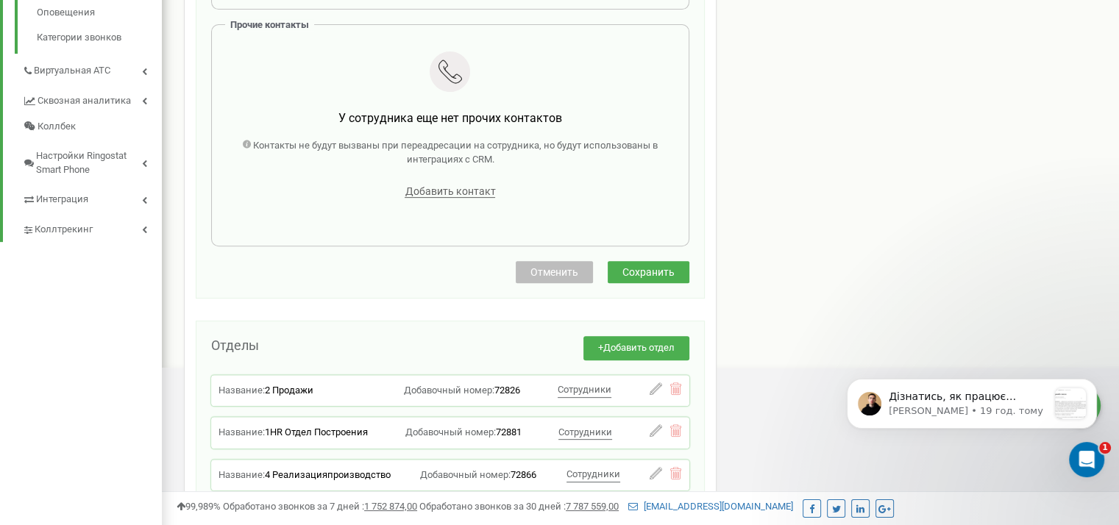
drag, startPoint x: 647, startPoint y: 278, endPoint x: 643, endPoint y: 288, distance: 10.9
click at [647, 278] on button "Сохранить" at bounding box center [649, 272] width 82 height 22
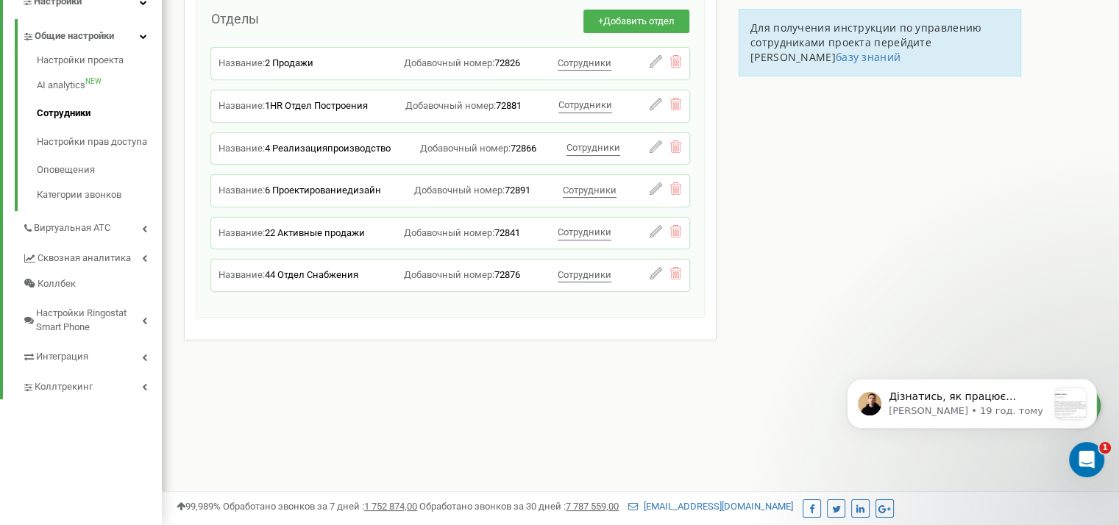
scroll to position [0, 0]
